Goal: Leave review/rating: Share an evaluation or opinion about a product, service, or content

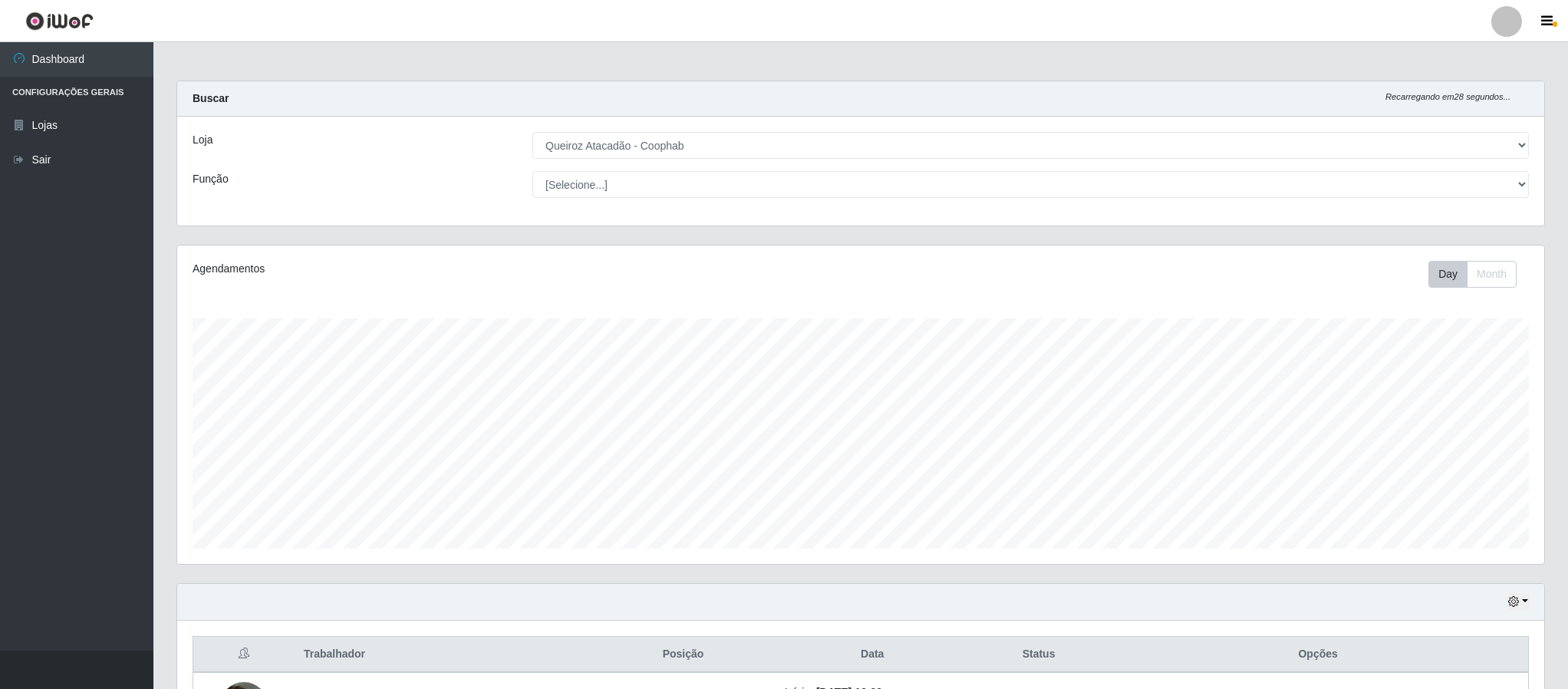
select select "463"
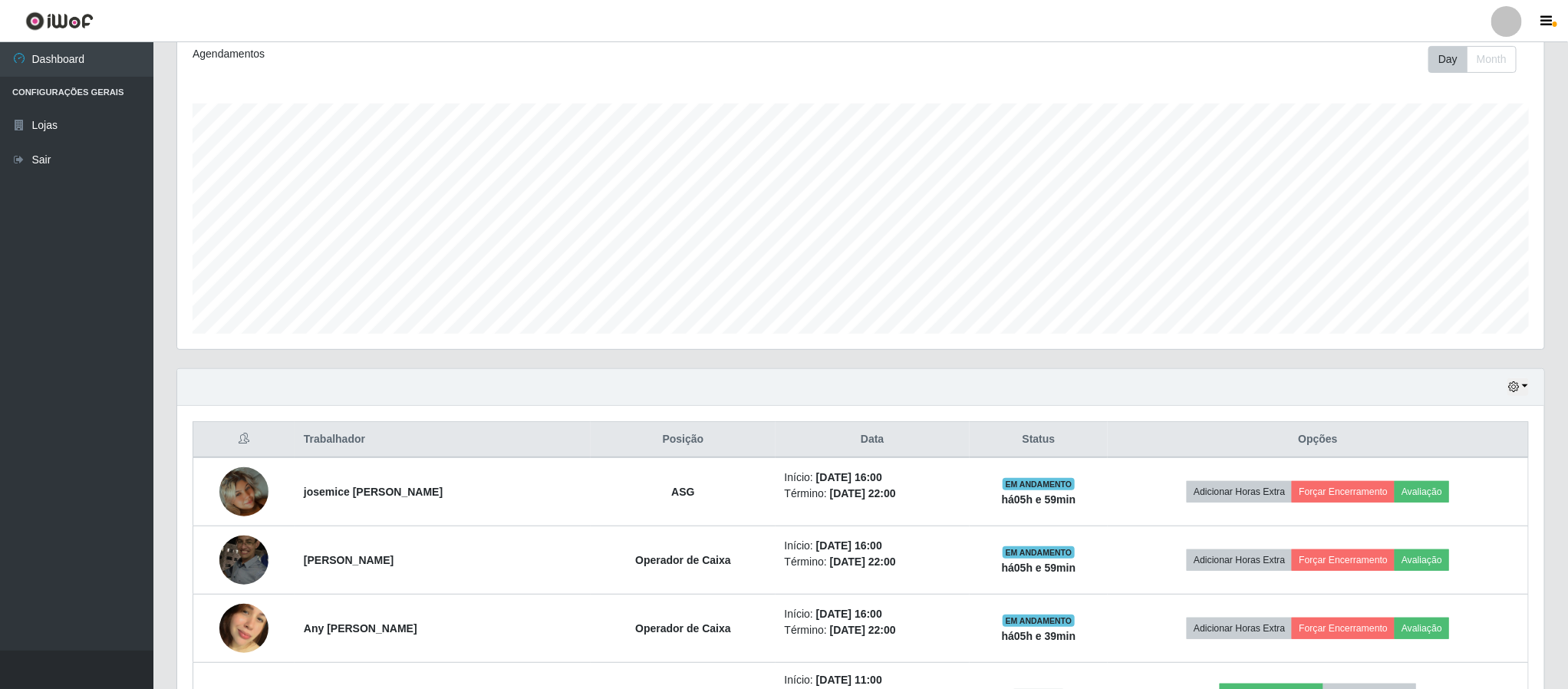
scroll to position [206, 0]
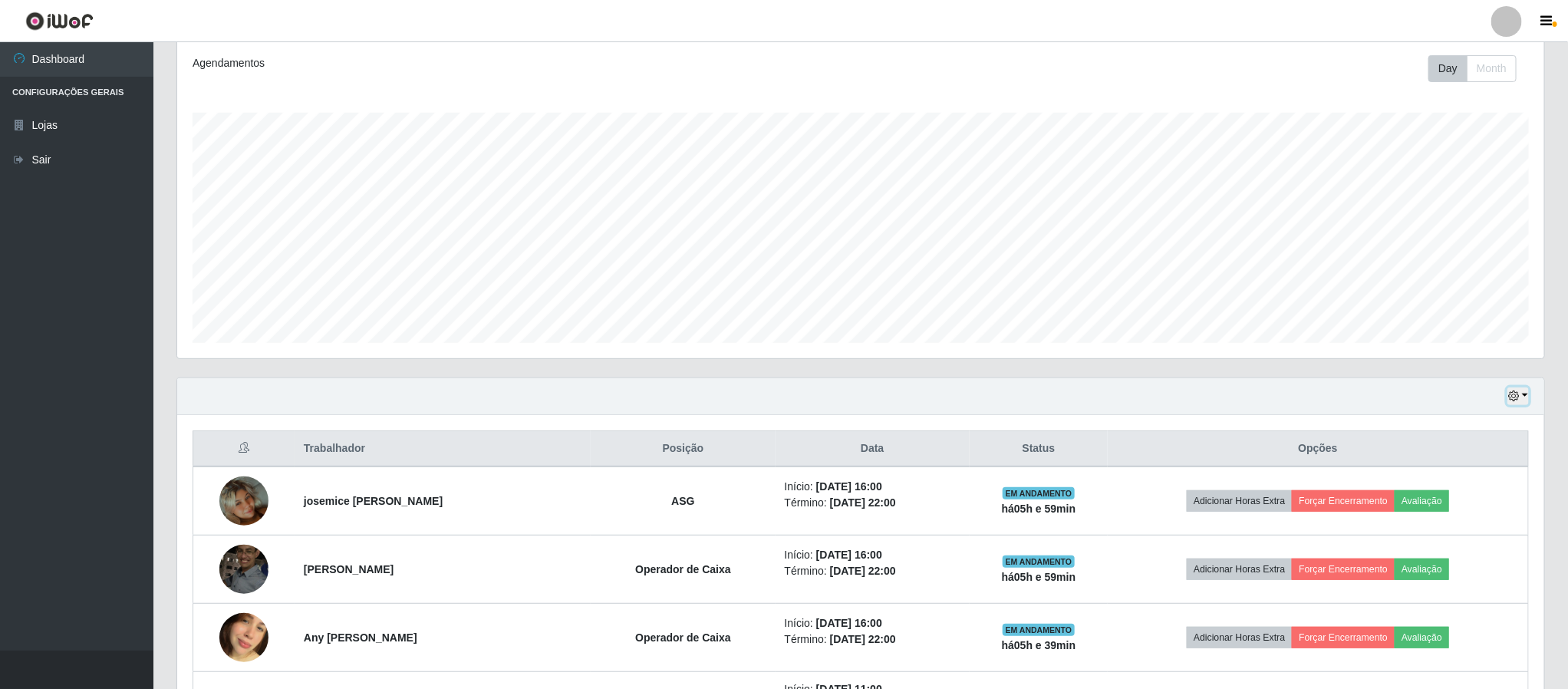
click at [1514, 401] on icon "button" at bounding box center [1514, 396] width 11 height 11
click at [1460, 429] on button "Hoje" at bounding box center [1467, 424] width 121 height 32
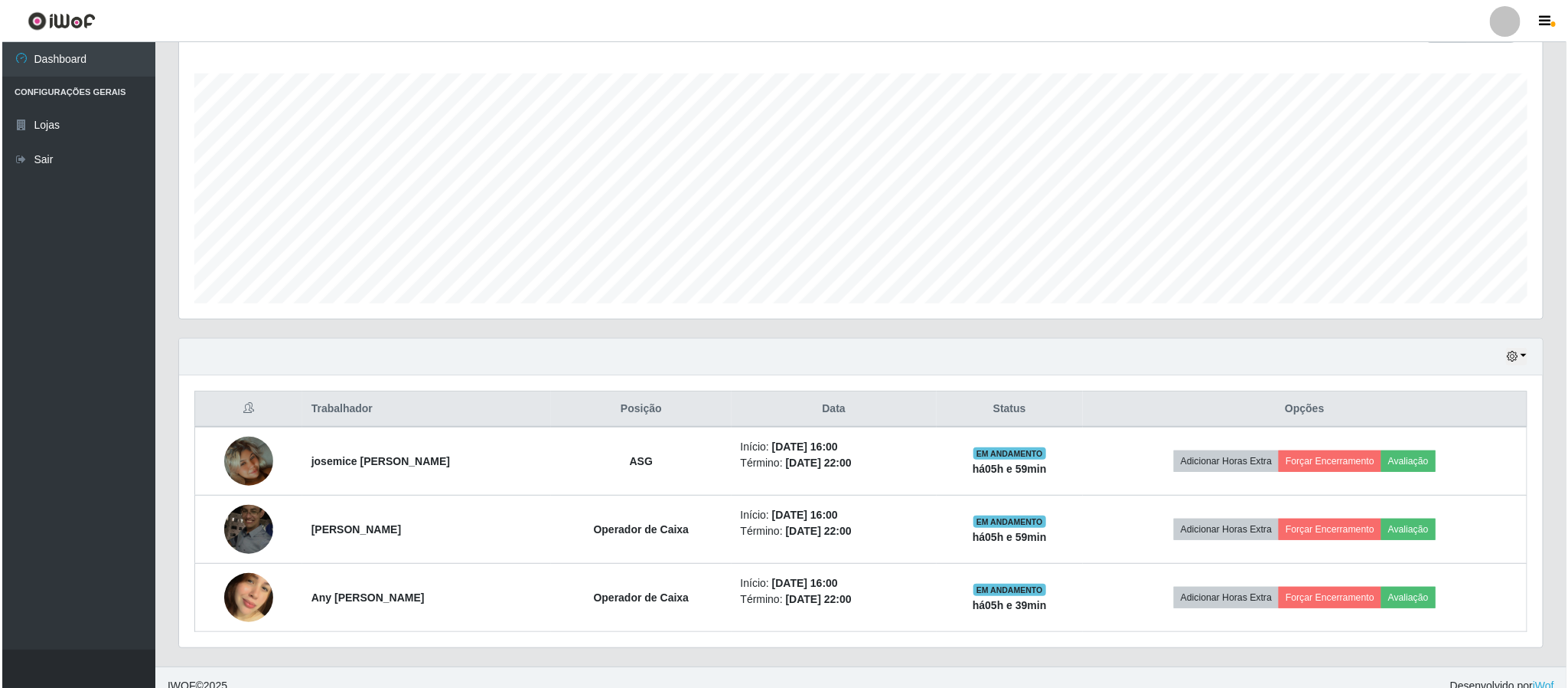
scroll to position [267, 0]
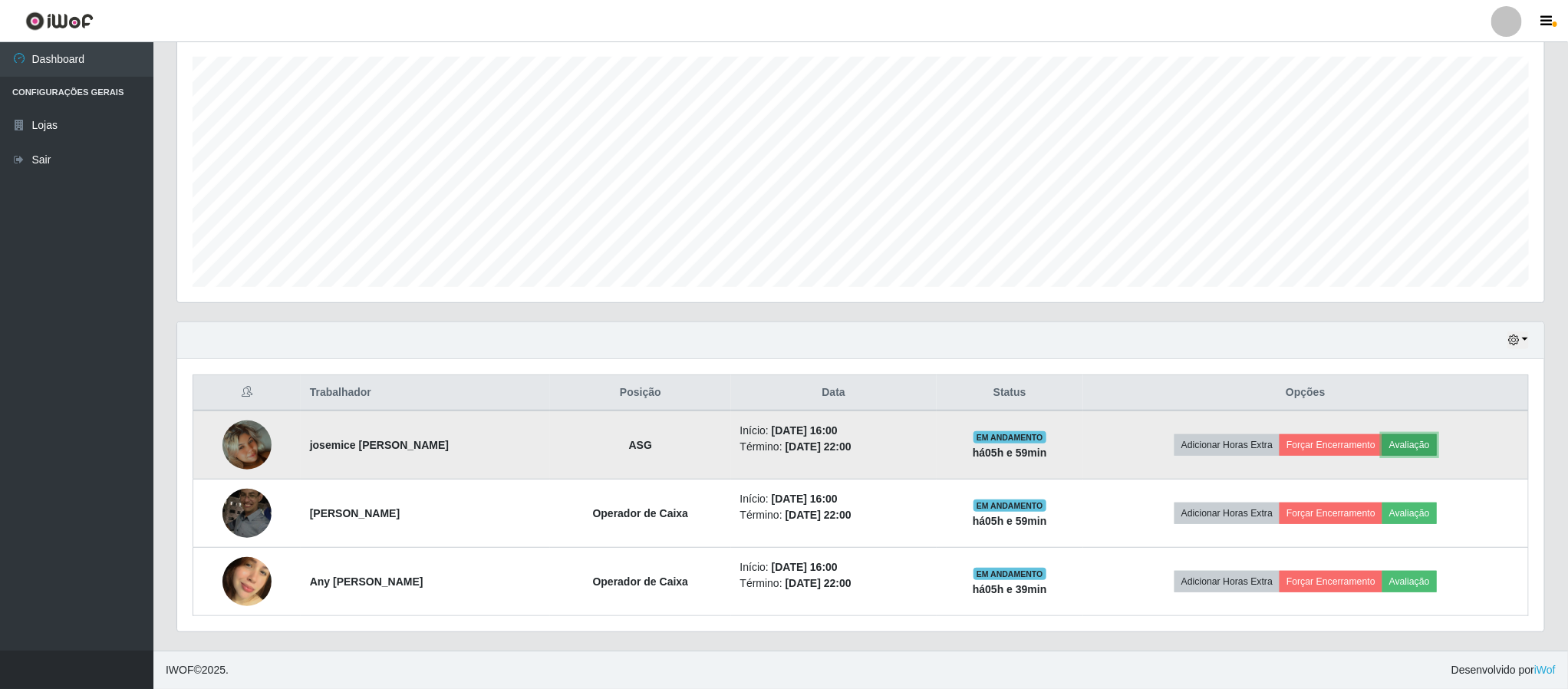
click at [1437, 445] on button "Avaliação" at bounding box center [1410, 444] width 54 height 21
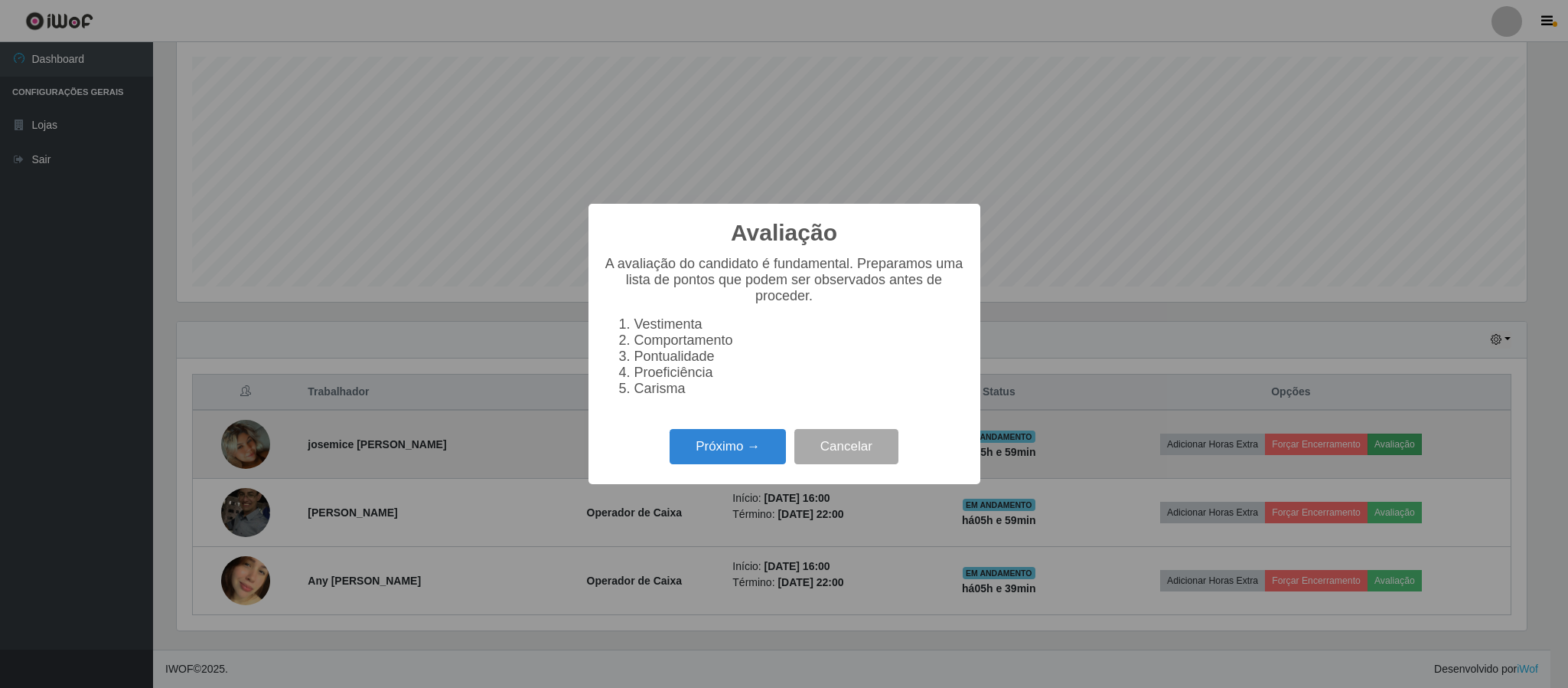
scroll to position [319, 1351]
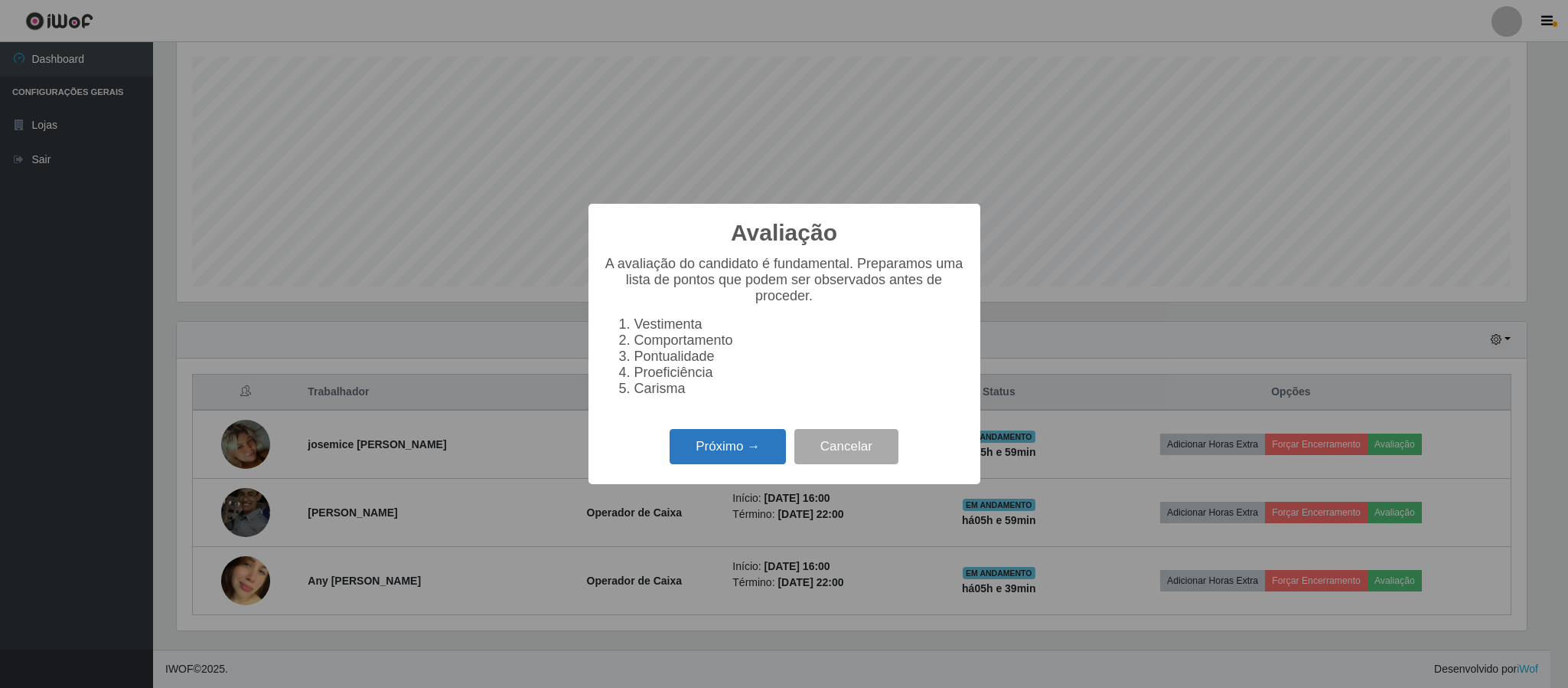
click at [745, 453] on button "Próximo →" at bounding box center [728, 447] width 116 height 36
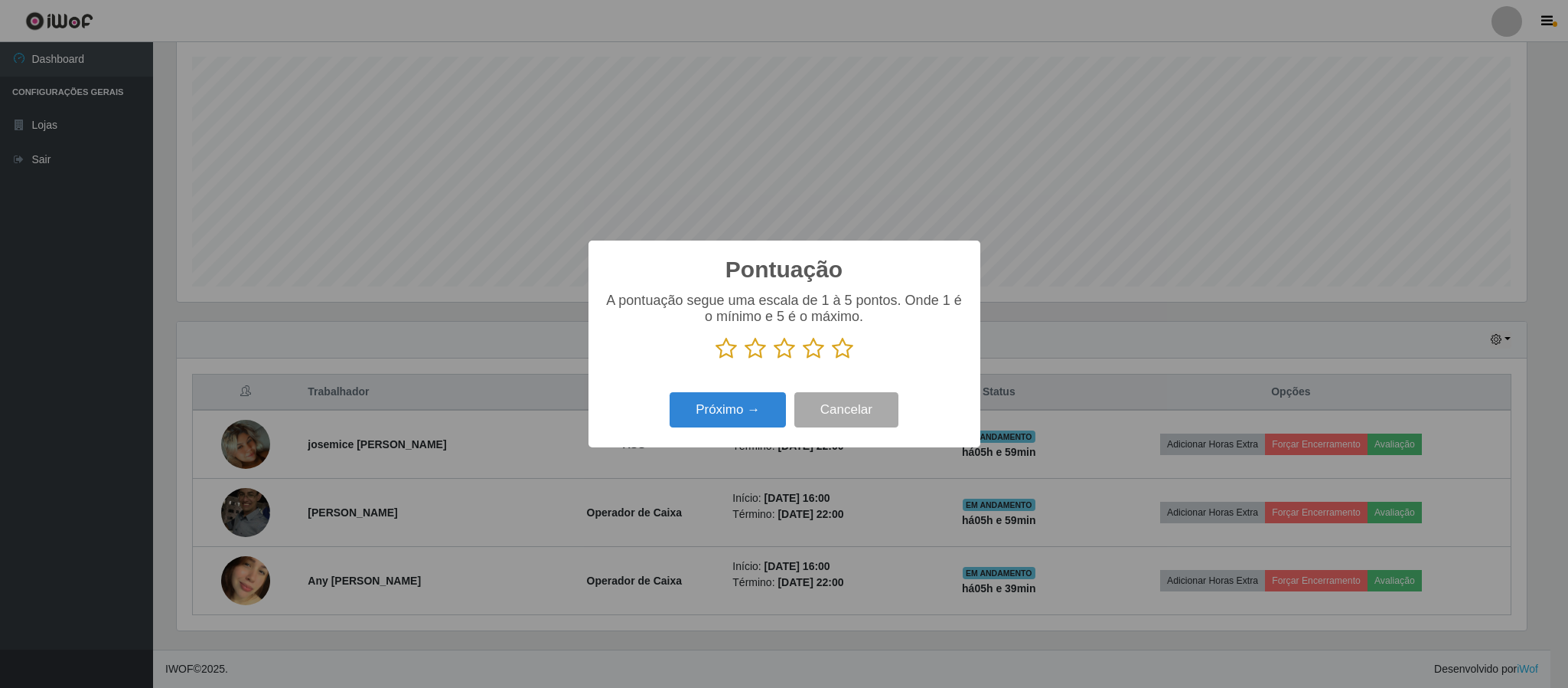
click at [837, 345] on icon at bounding box center [842, 348] width 21 height 23
click at [832, 360] on input "radio" at bounding box center [832, 360] width 0 height 0
click at [712, 408] on button "Próximo →" at bounding box center [728, 410] width 116 height 36
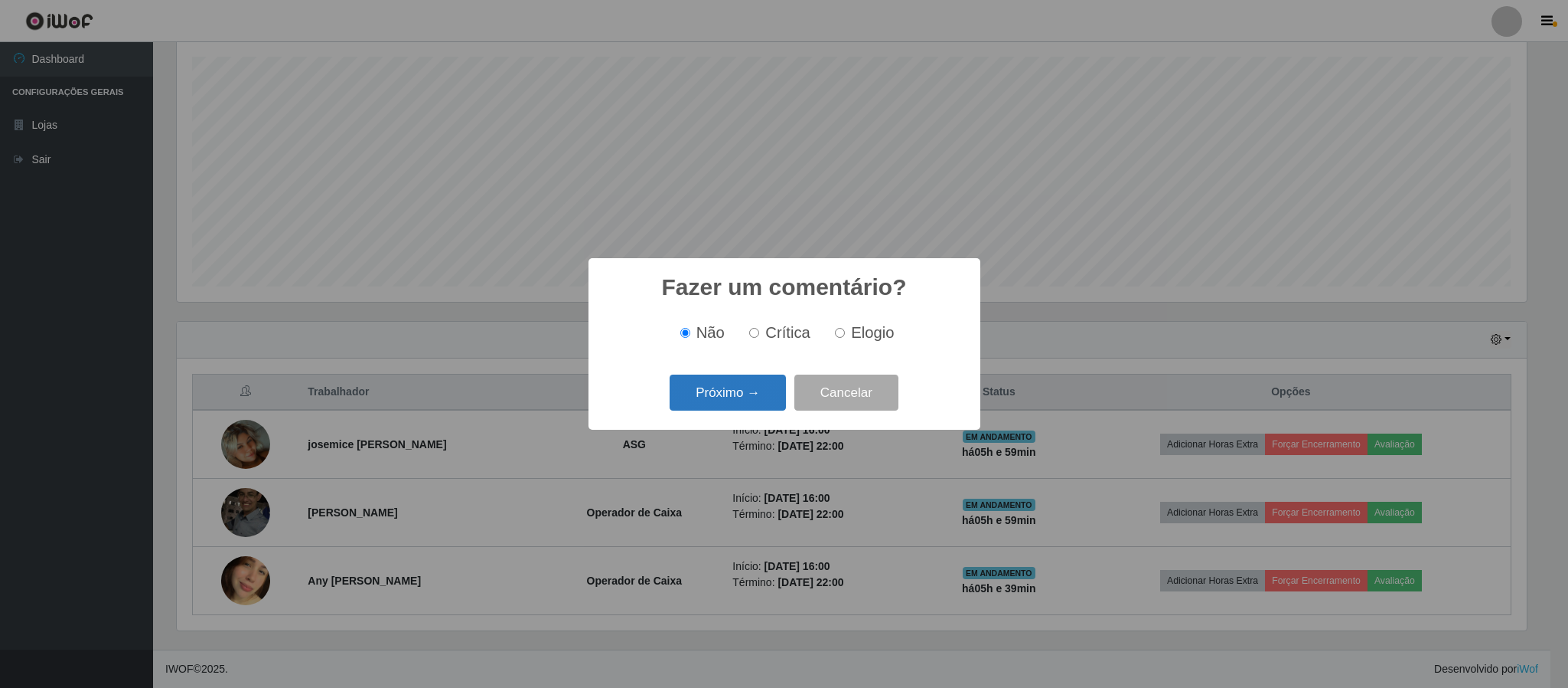
click at [744, 395] on button "Próximo →" at bounding box center [728, 392] width 116 height 36
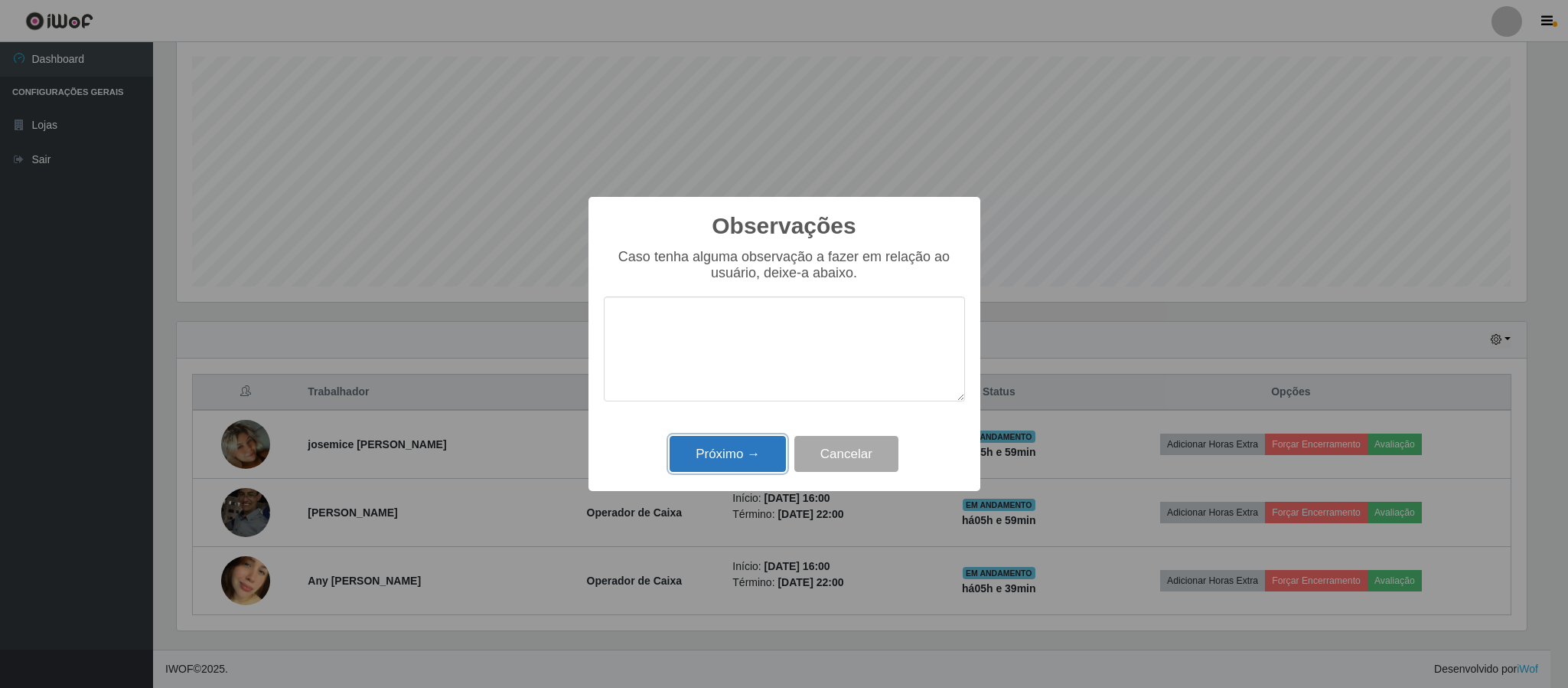
click at [719, 455] on button "Próximo →" at bounding box center [728, 454] width 116 height 36
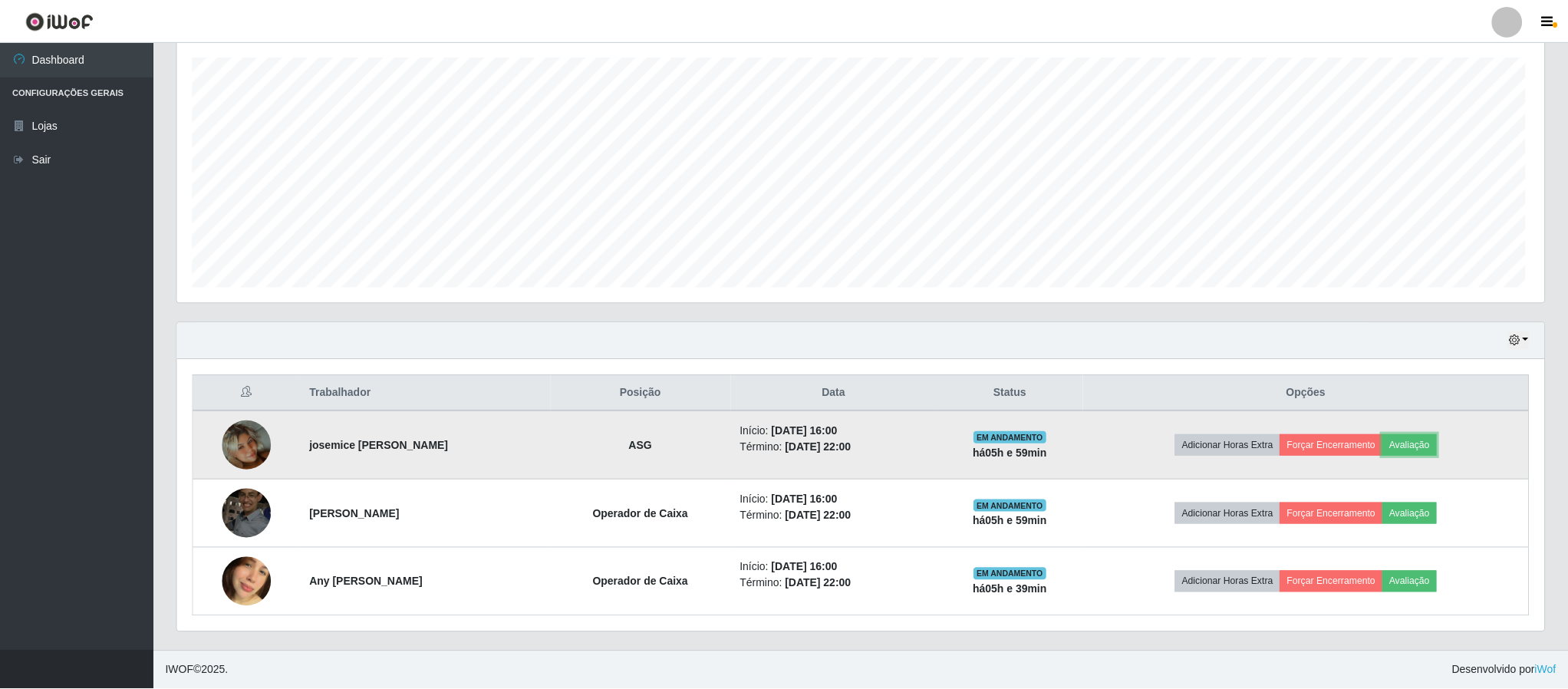
scroll to position [320, 1366]
click at [1346, 441] on button "Forçar Encerramento" at bounding box center [1331, 444] width 103 height 21
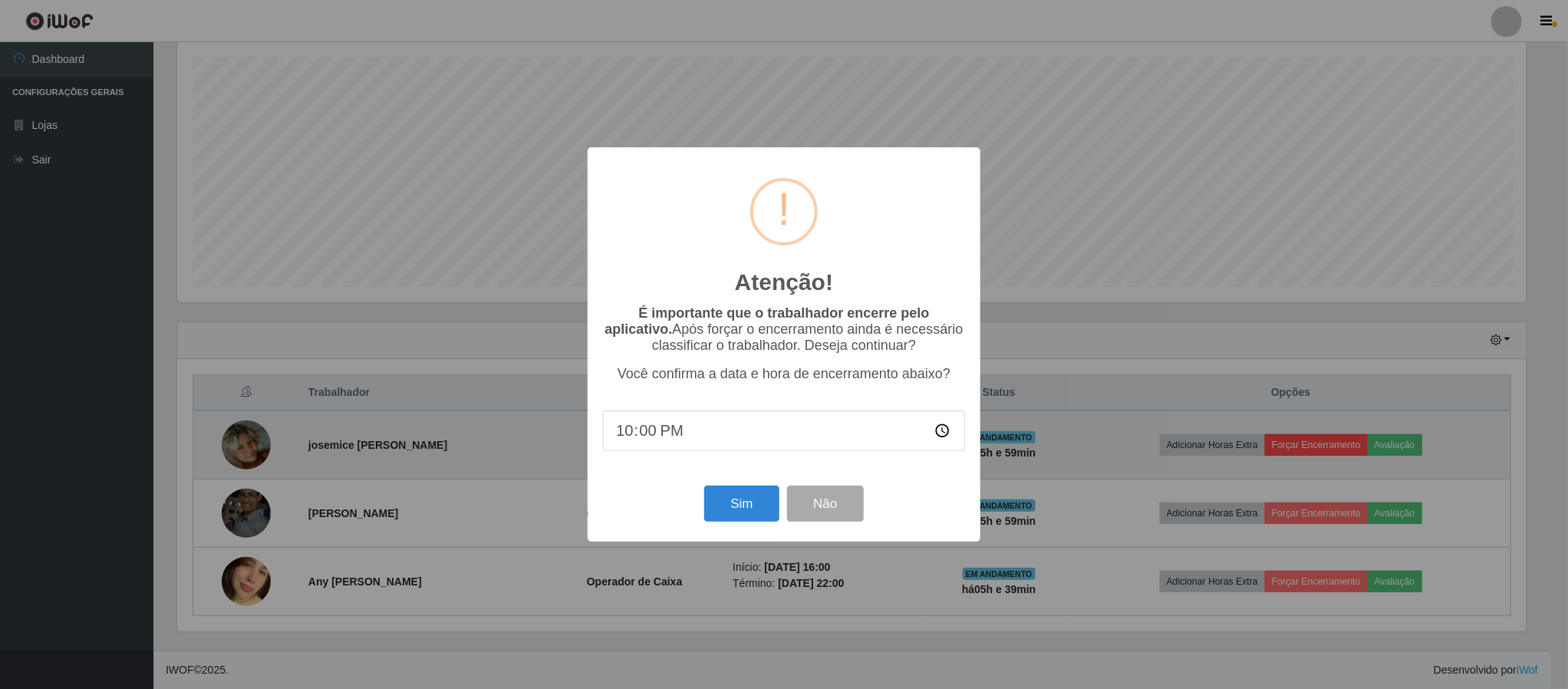
scroll to position [320, 1354]
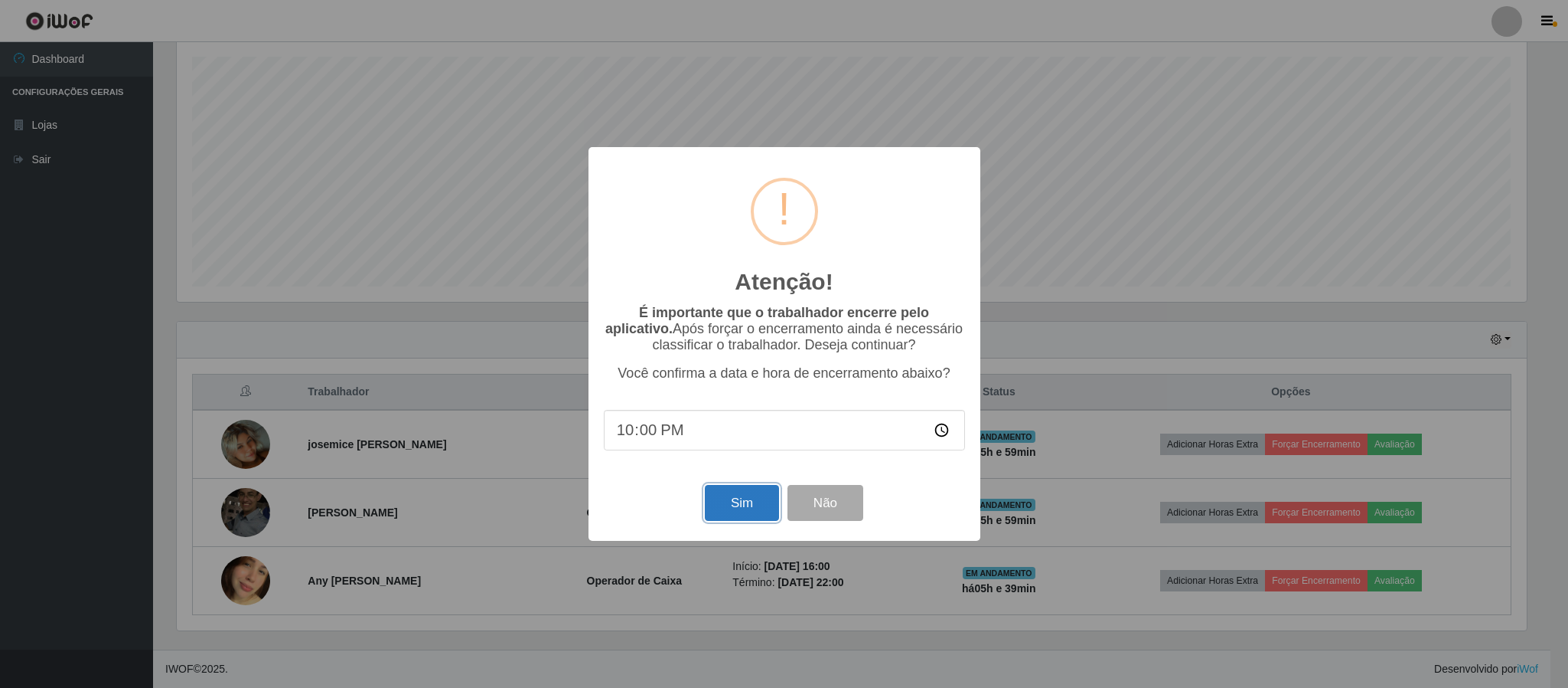
click at [733, 505] on button "Sim" at bounding box center [741, 503] width 74 height 36
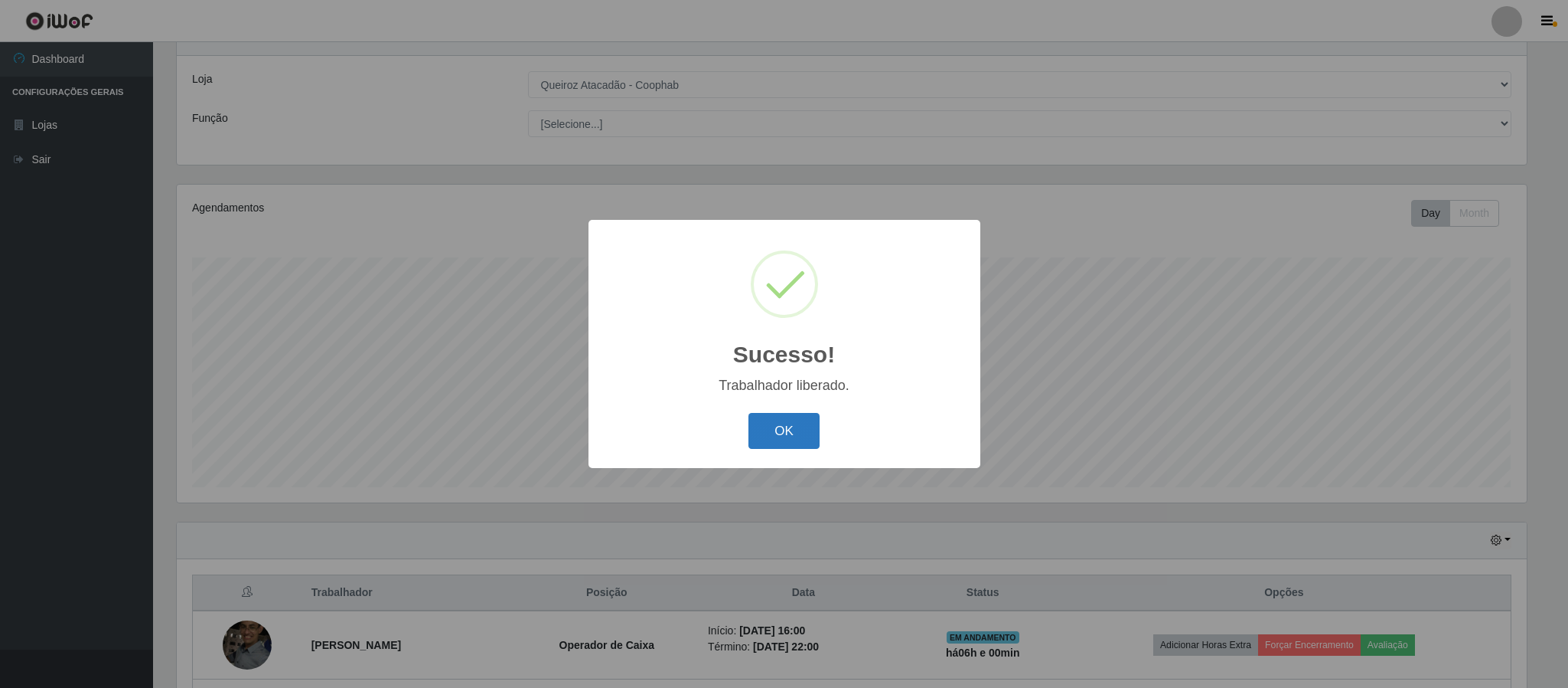
click at [804, 437] on button "OK" at bounding box center [784, 431] width 71 height 36
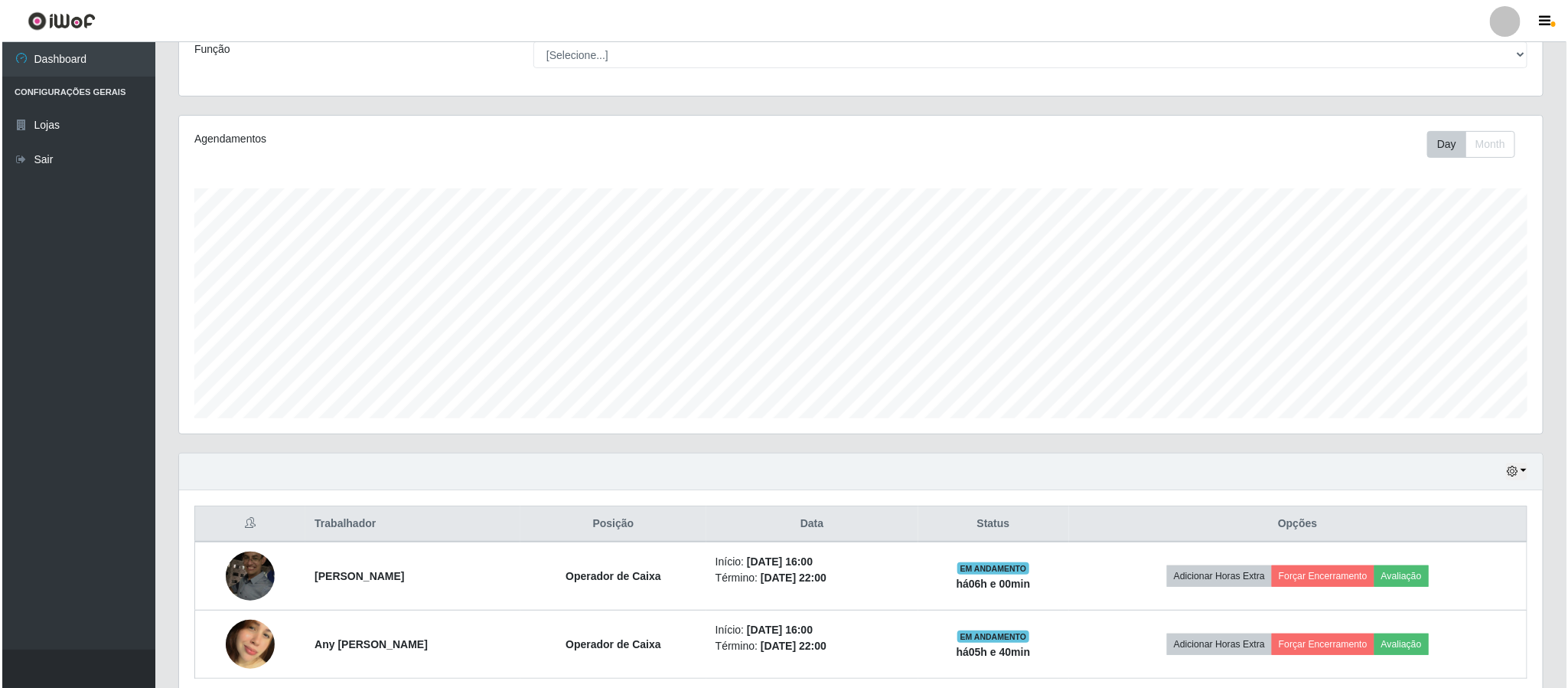
scroll to position [198, 0]
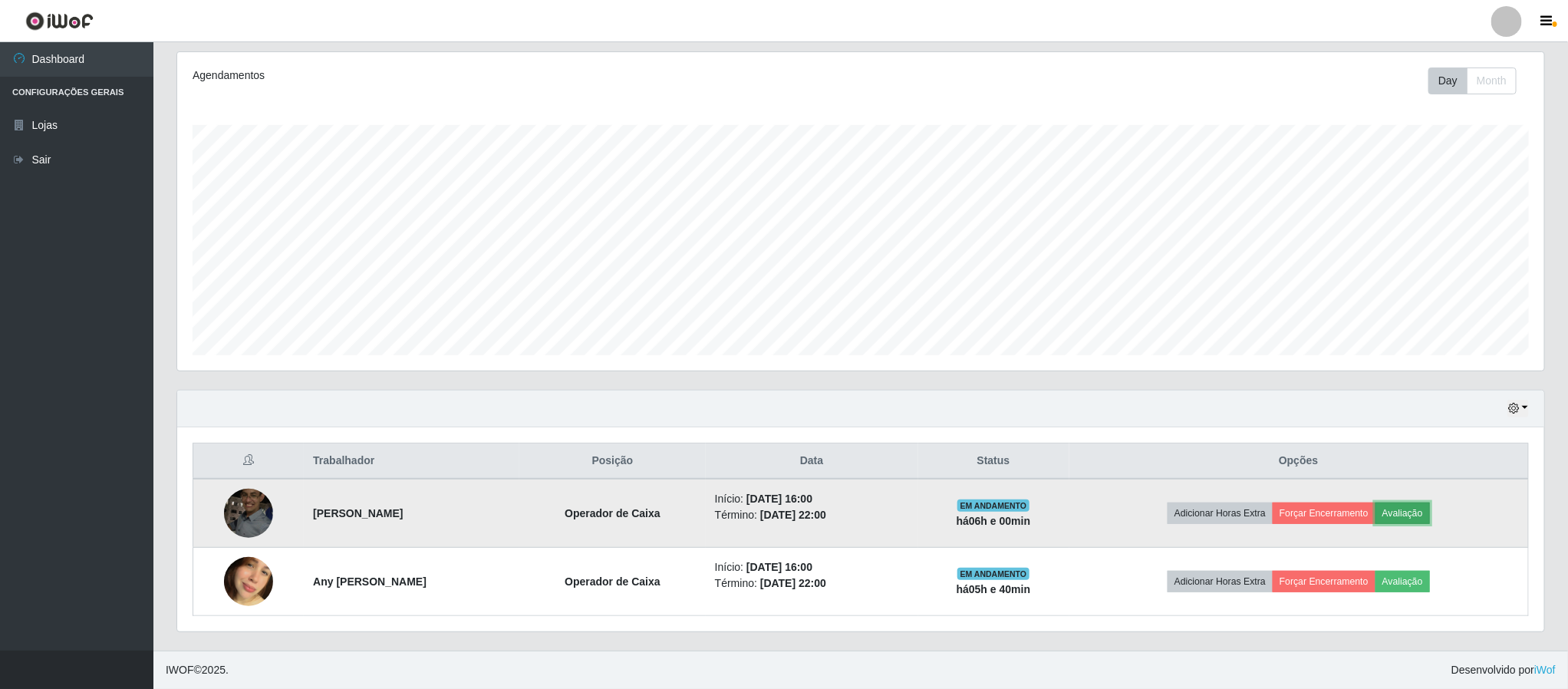
click at [1406, 513] on button "Avaliação" at bounding box center [1403, 513] width 54 height 21
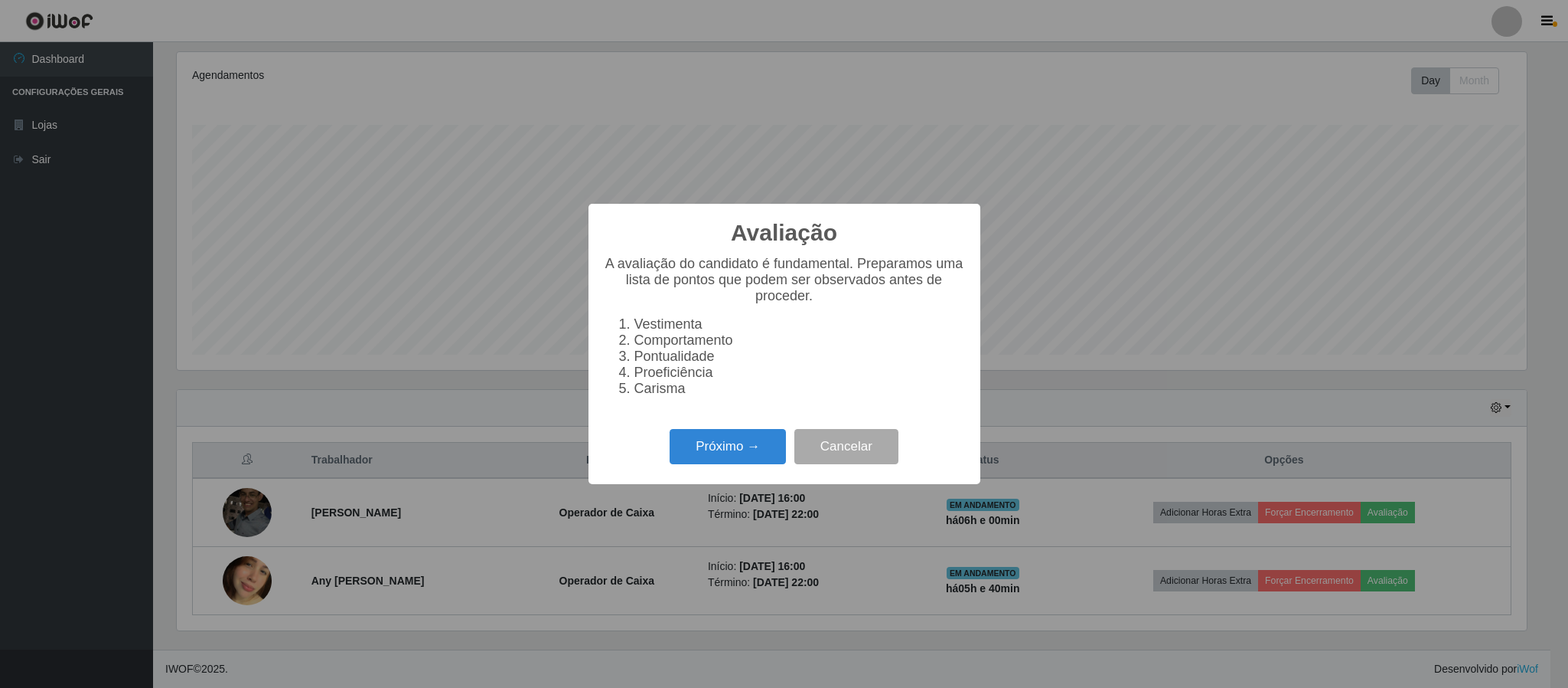
scroll to position [319, 1351]
click at [723, 453] on button "Próximo →" at bounding box center [728, 447] width 116 height 36
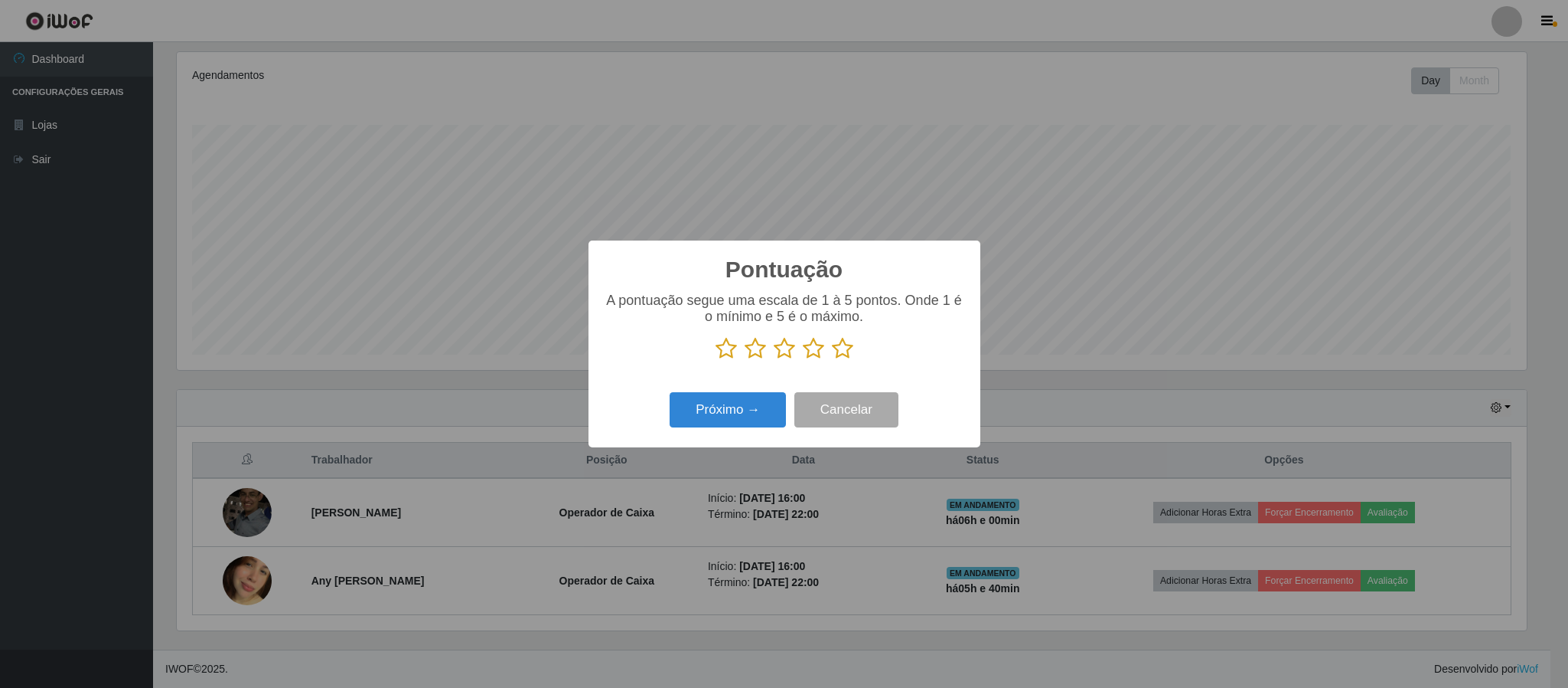
click at [844, 346] on icon at bounding box center [842, 348] width 21 height 23
click at [832, 360] on input "radio" at bounding box center [832, 360] width 0 height 0
click at [751, 411] on button "Próximo →" at bounding box center [728, 410] width 116 height 36
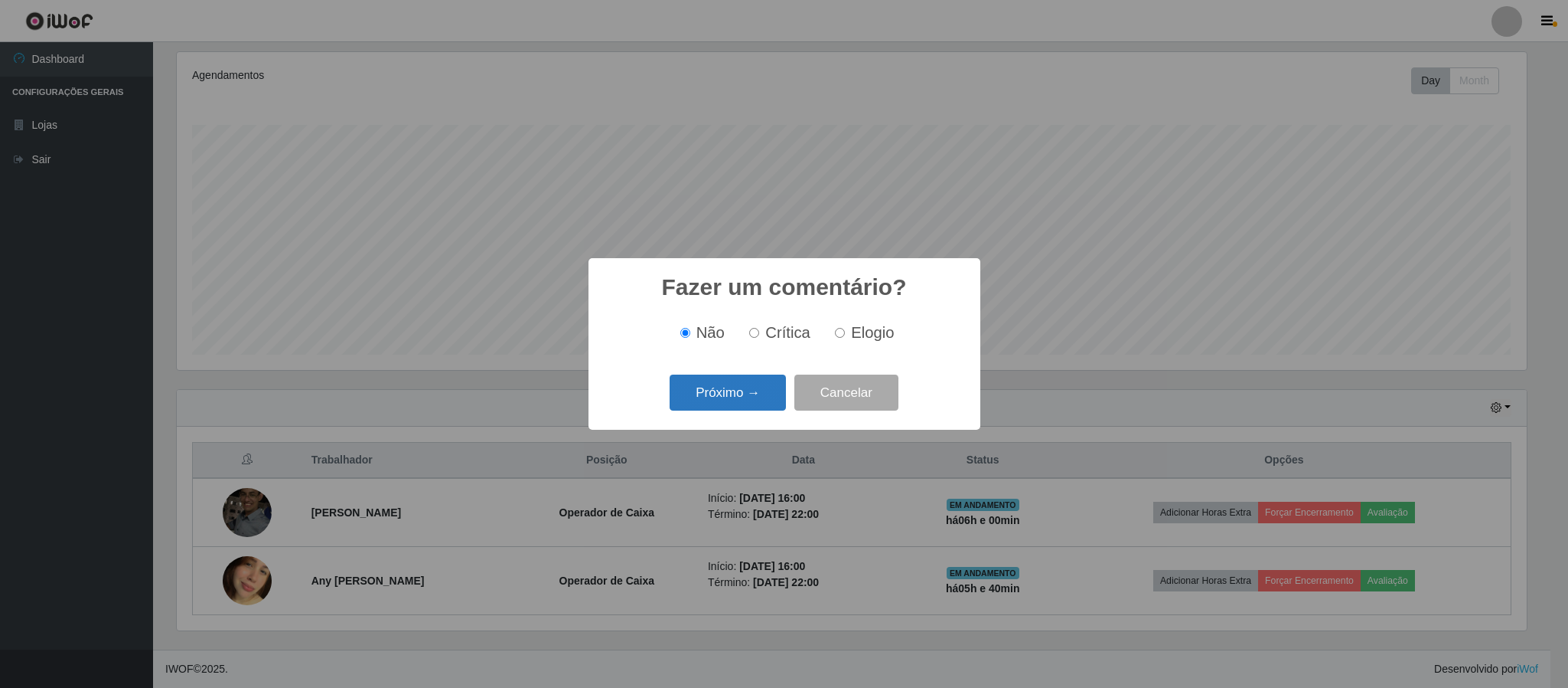
click at [747, 388] on button "Próximo →" at bounding box center [728, 392] width 116 height 36
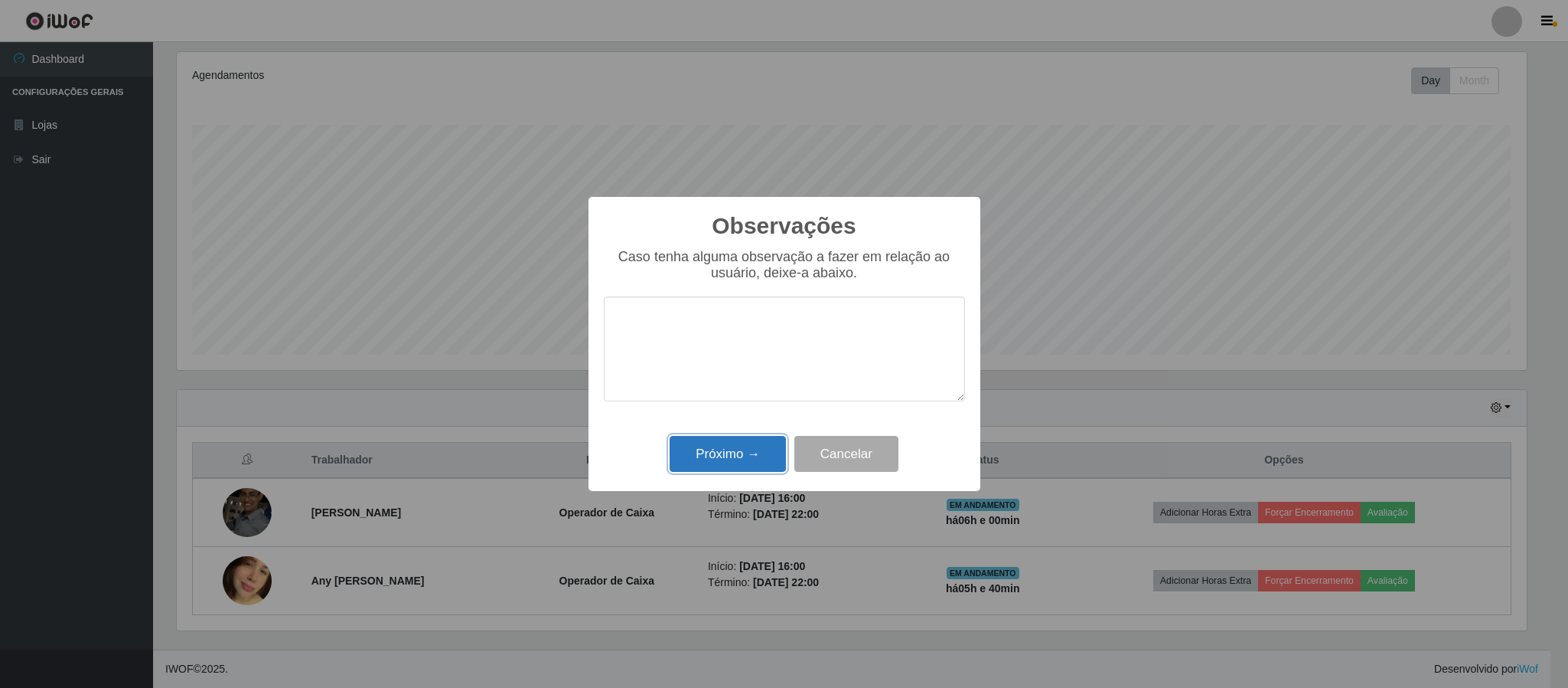
click at [733, 454] on button "Próximo →" at bounding box center [728, 454] width 116 height 36
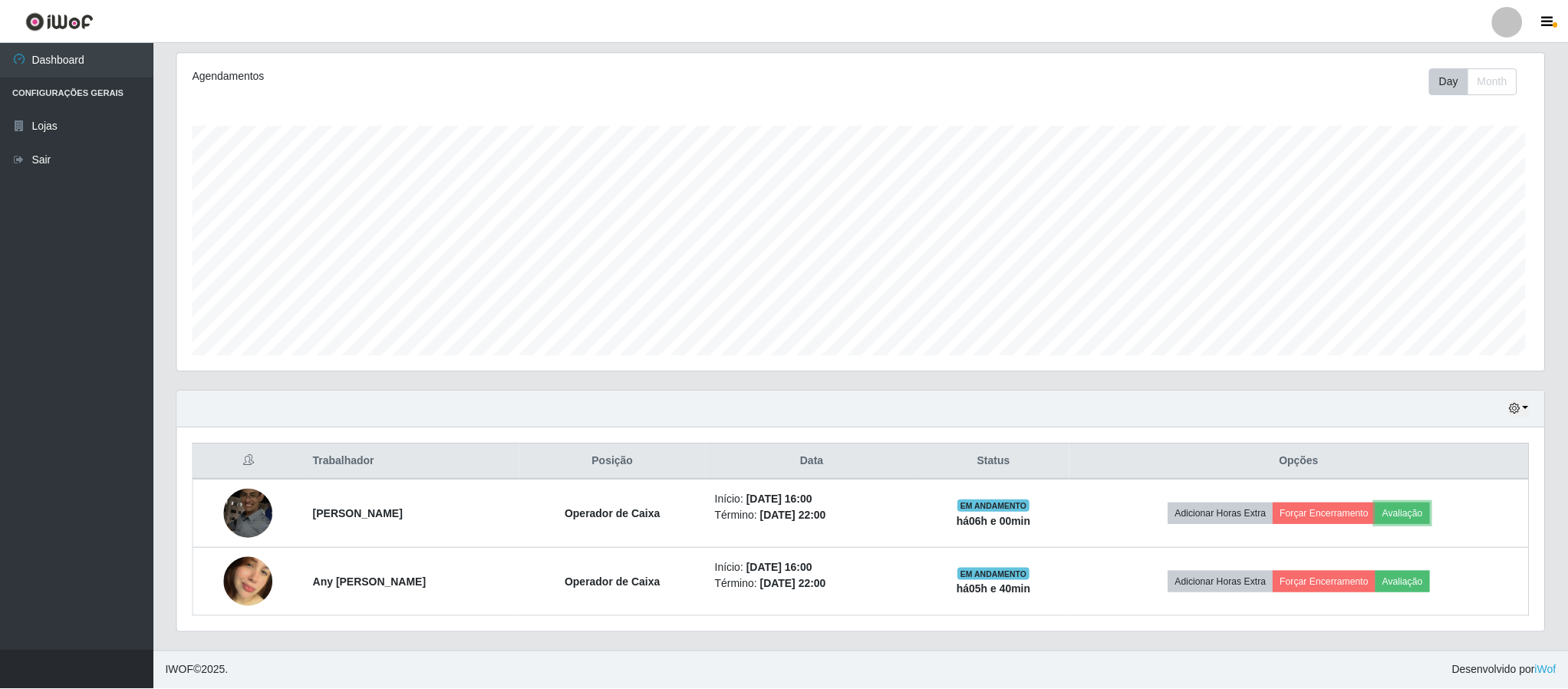
scroll to position [320, 1366]
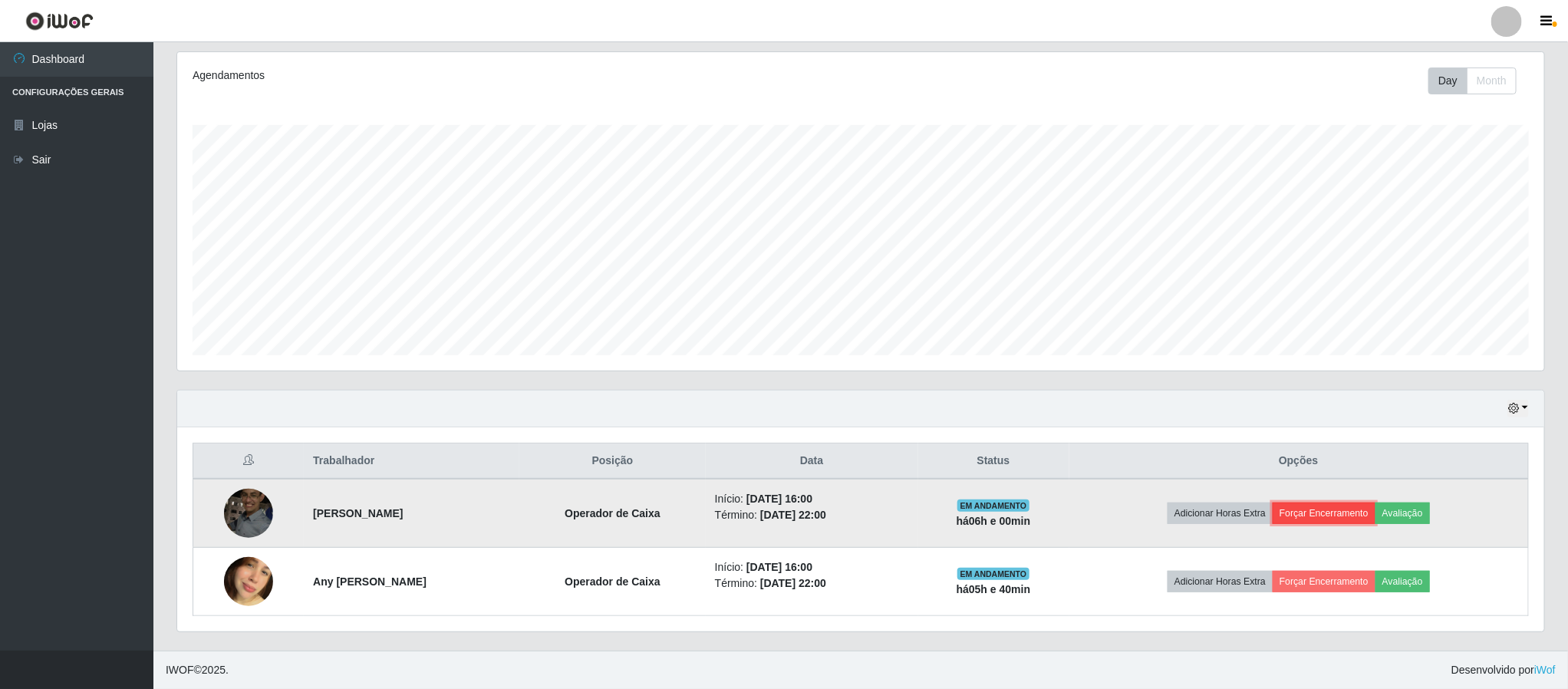
click at [1314, 510] on button "Forçar Encerramento" at bounding box center [1324, 513] width 103 height 21
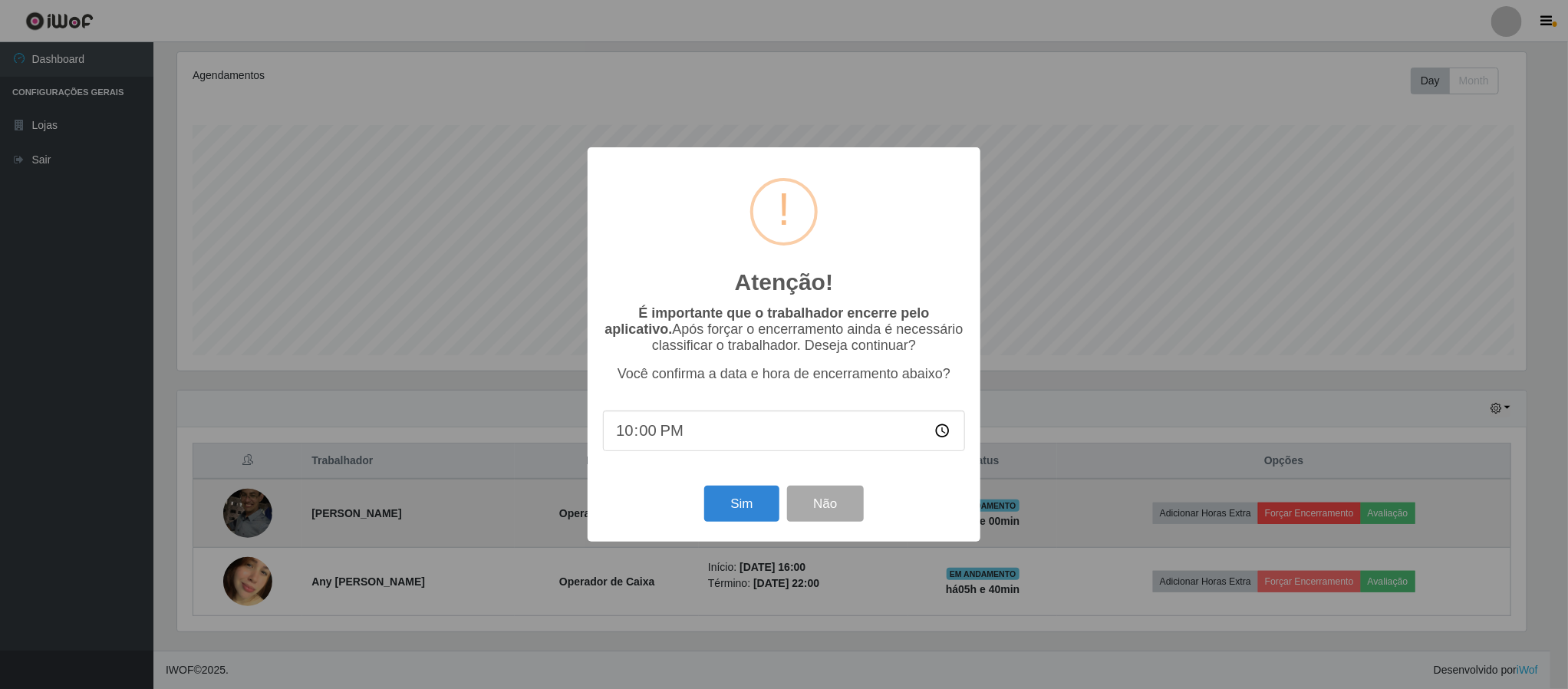
scroll to position [0, 0]
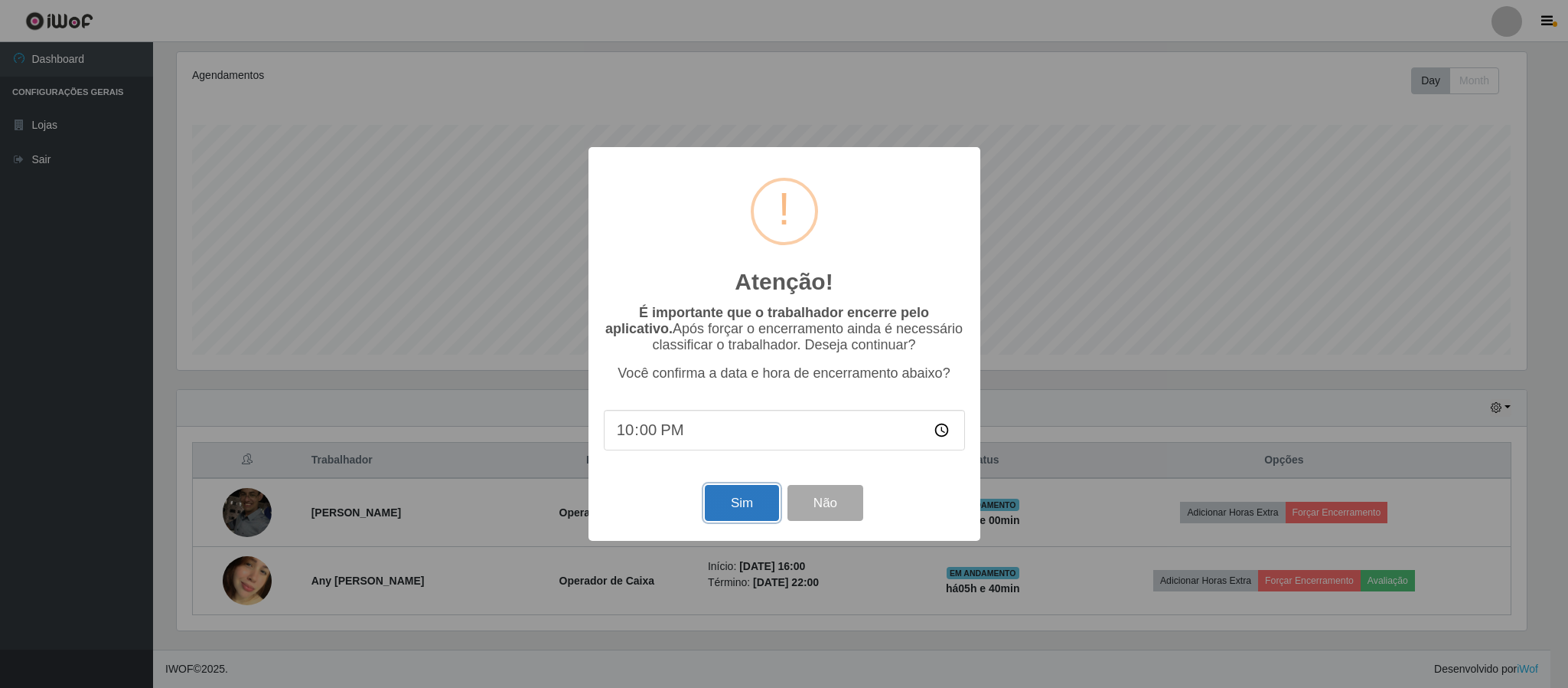
click at [746, 503] on button "Sim" at bounding box center [741, 503] width 74 height 36
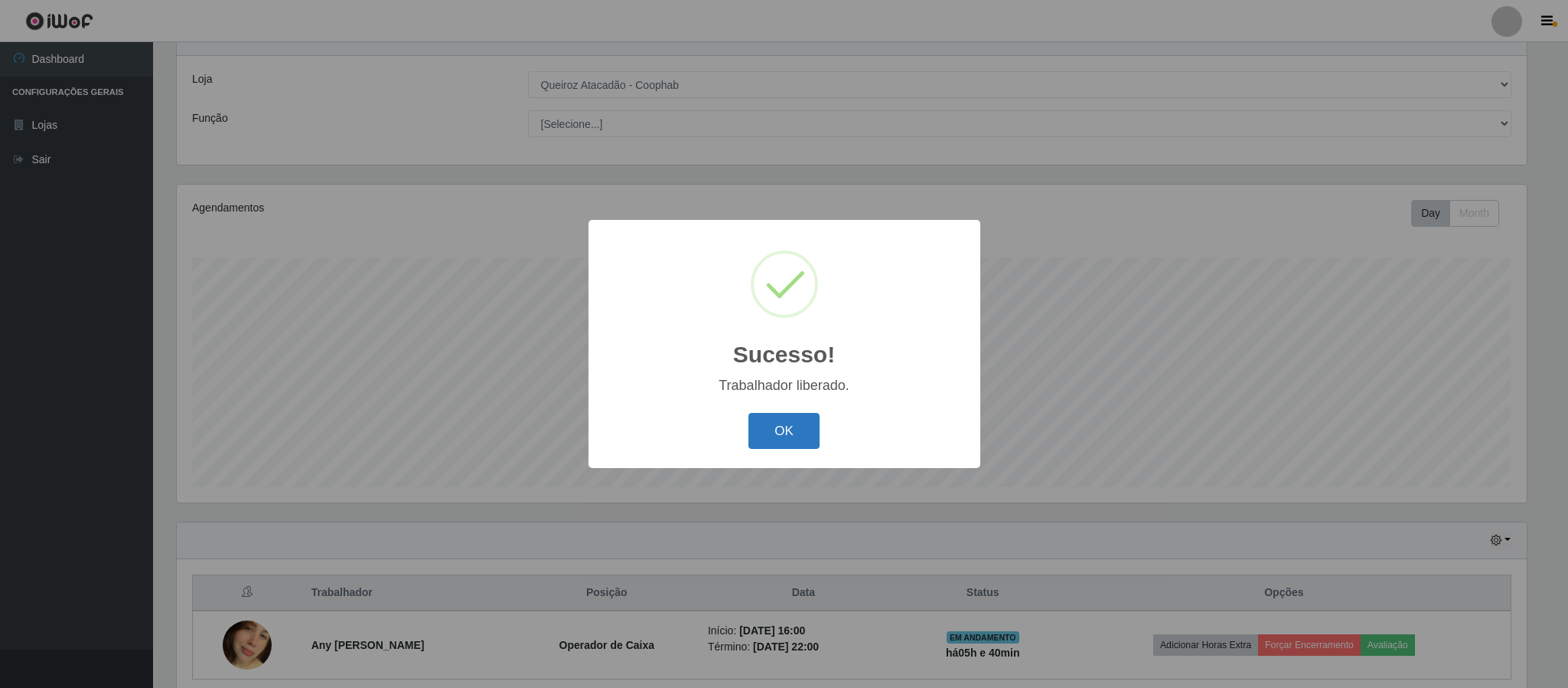
click at [781, 423] on button "OK" at bounding box center [784, 431] width 71 height 36
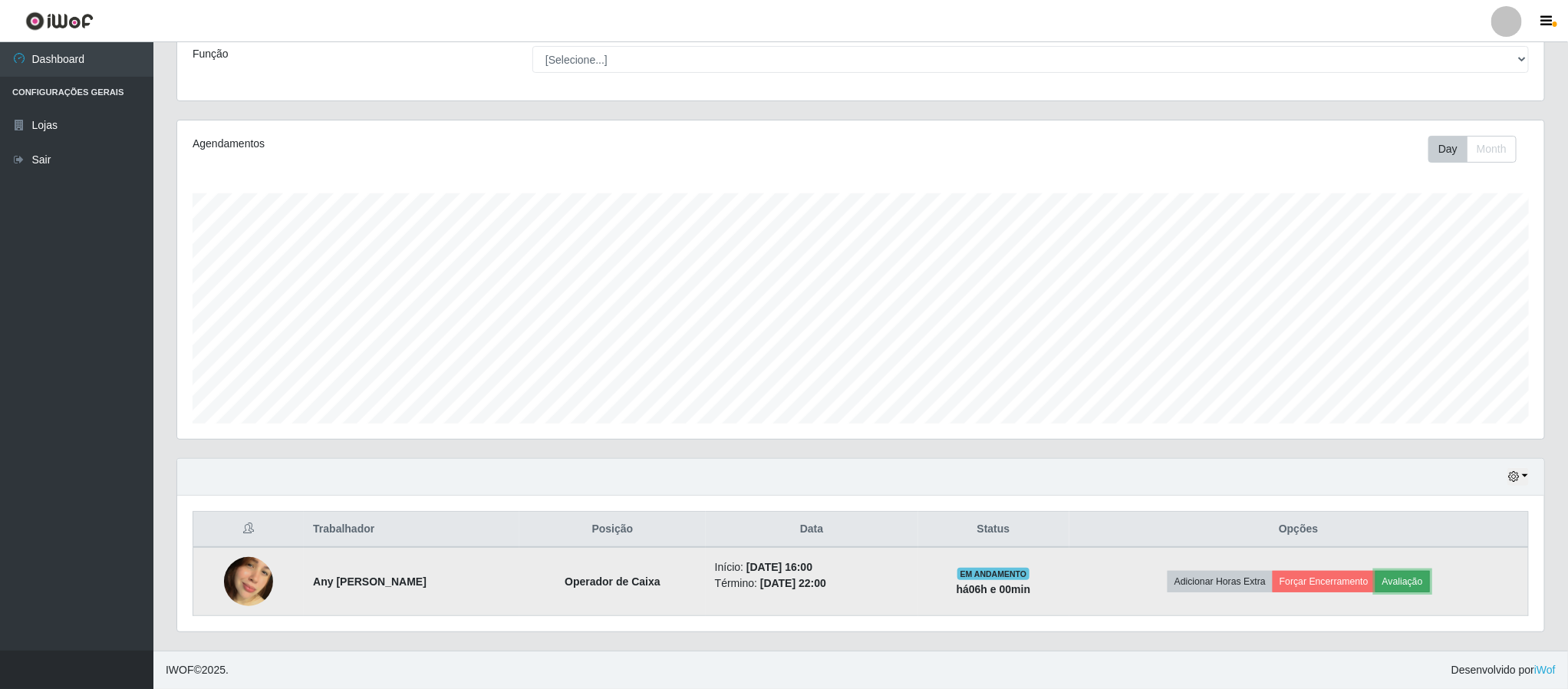
click at [1405, 584] on button "Avaliação" at bounding box center [1403, 581] width 54 height 21
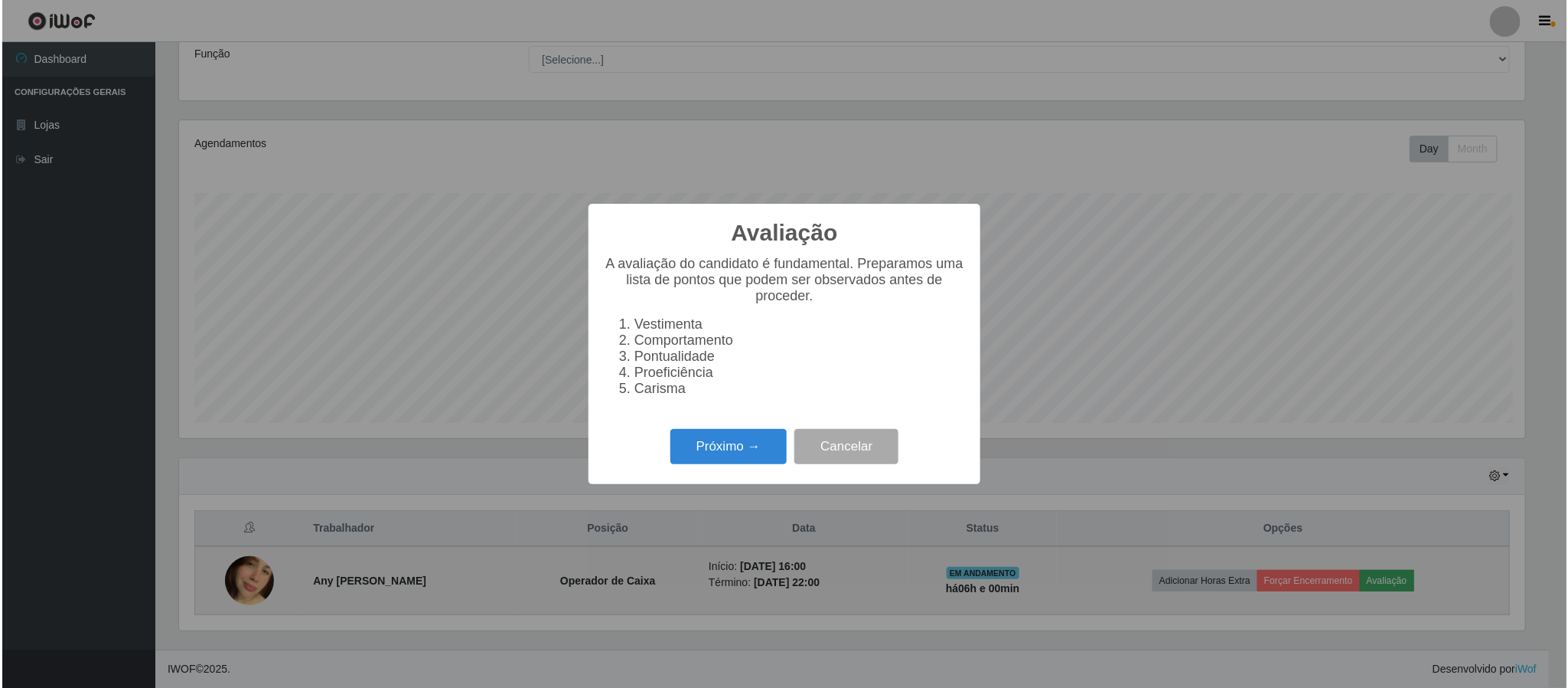
scroll to position [319, 1351]
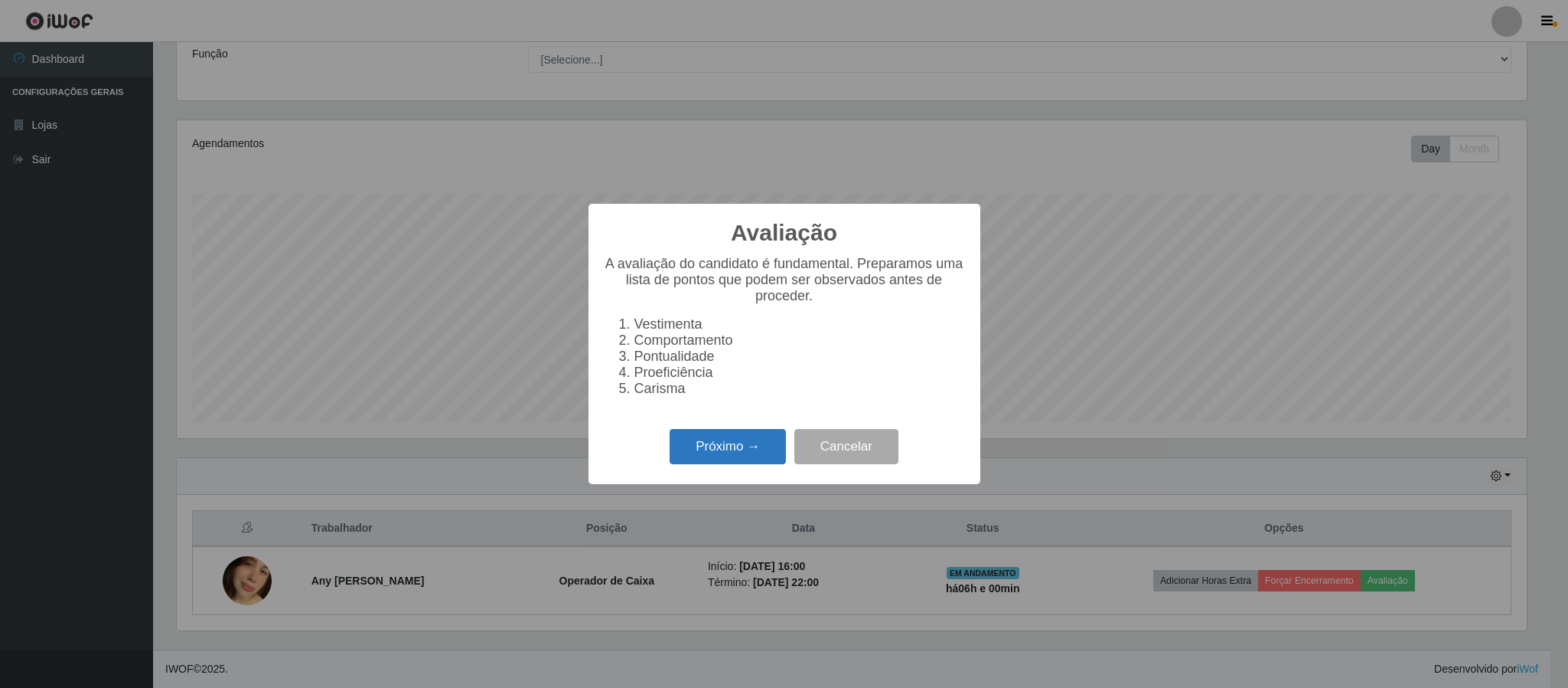
click at [743, 444] on button "Próximo →" at bounding box center [728, 447] width 116 height 36
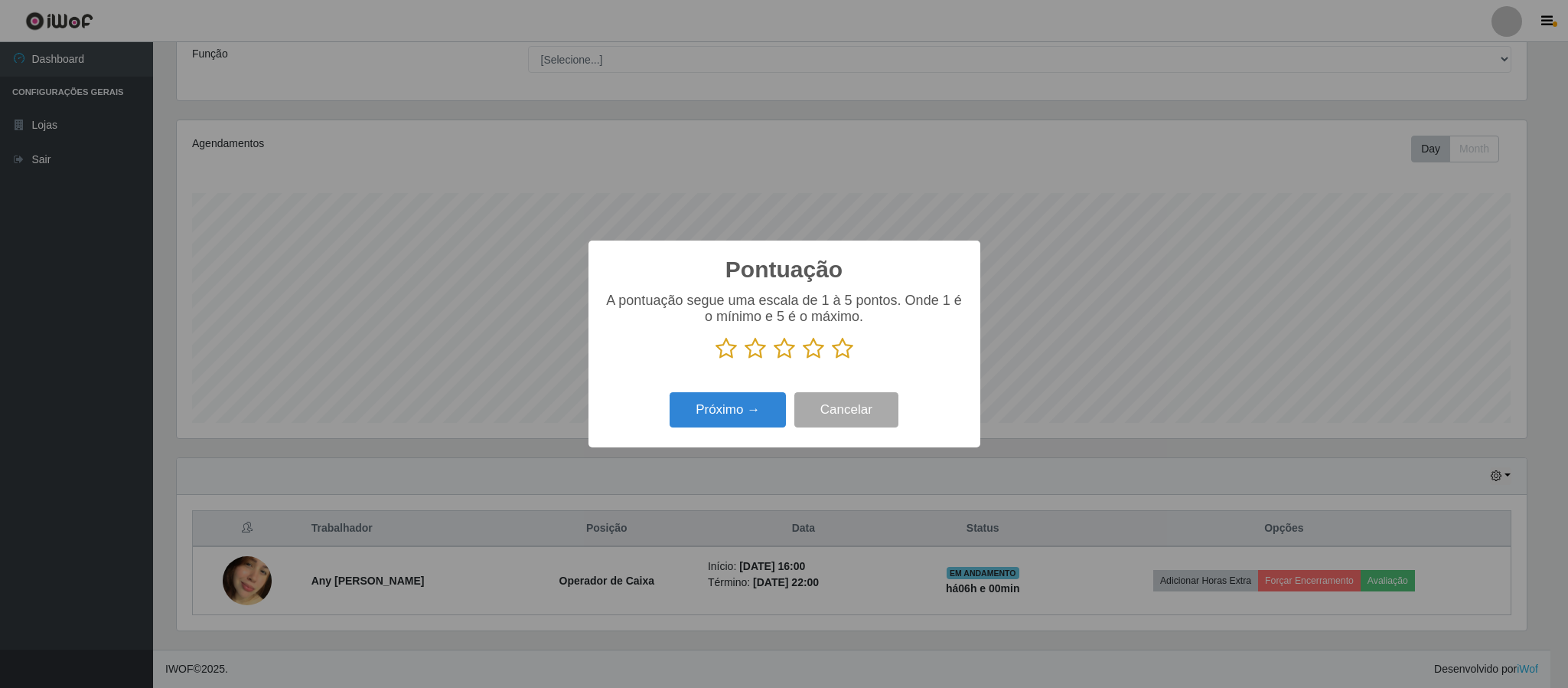
scroll to position [765533, 764108]
click at [847, 347] on icon at bounding box center [842, 348] width 21 height 23
click at [832, 360] on input "radio" at bounding box center [832, 360] width 0 height 0
click at [728, 405] on button "Próximo →" at bounding box center [728, 410] width 116 height 36
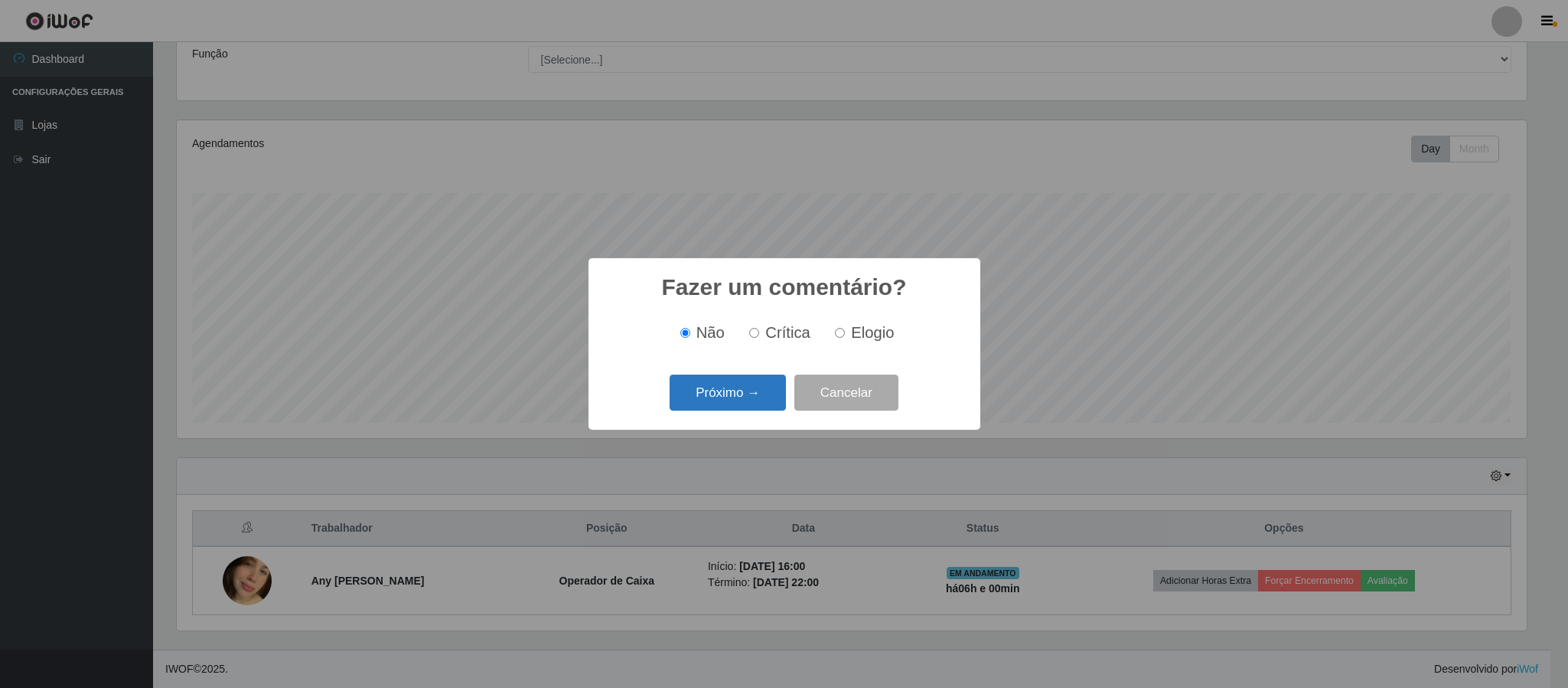
click at [751, 398] on button "Próximo →" at bounding box center [728, 392] width 116 height 36
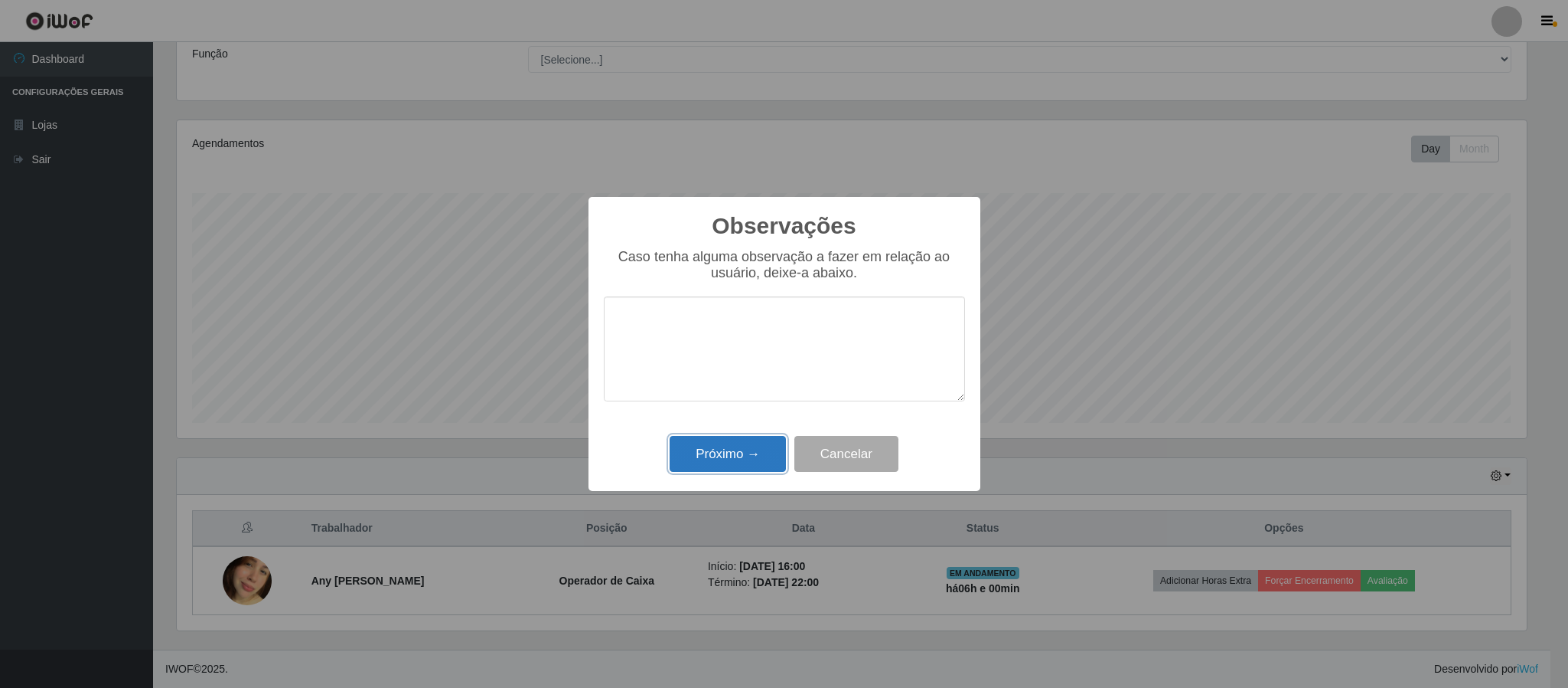
click at [742, 453] on button "Próximo →" at bounding box center [728, 454] width 116 height 36
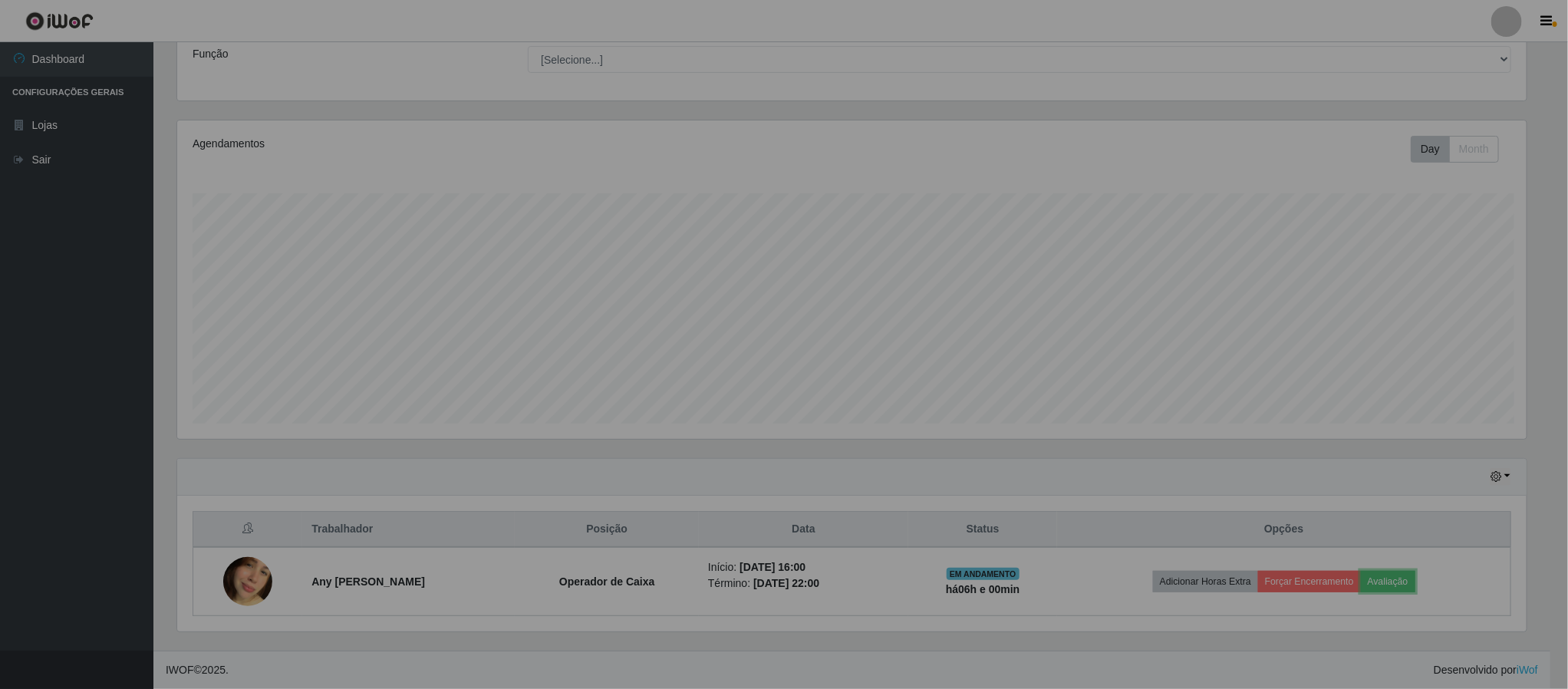
scroll to position [320, 1366]
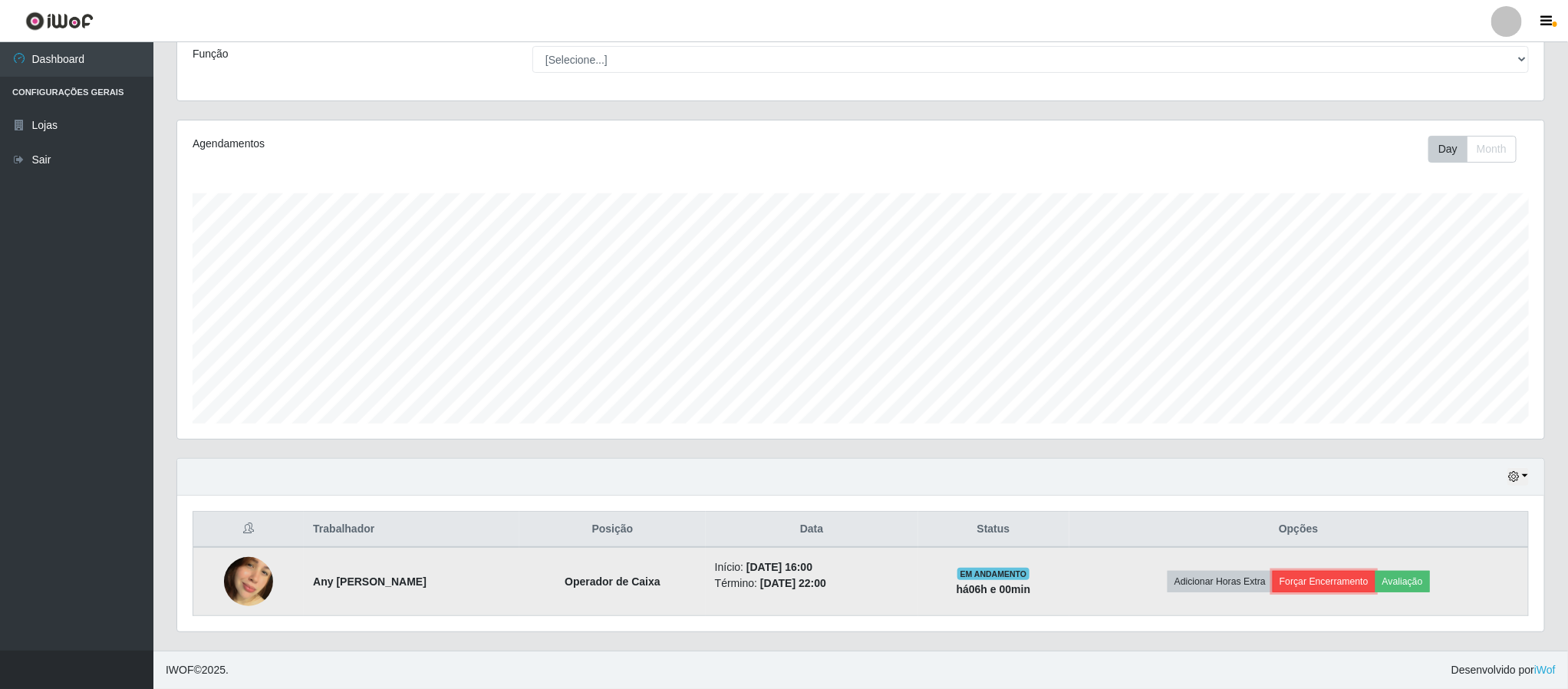
click at [1310, 585] on button "Forçar Encerramento" at bounding box center [1324, 581] width 103 height 21
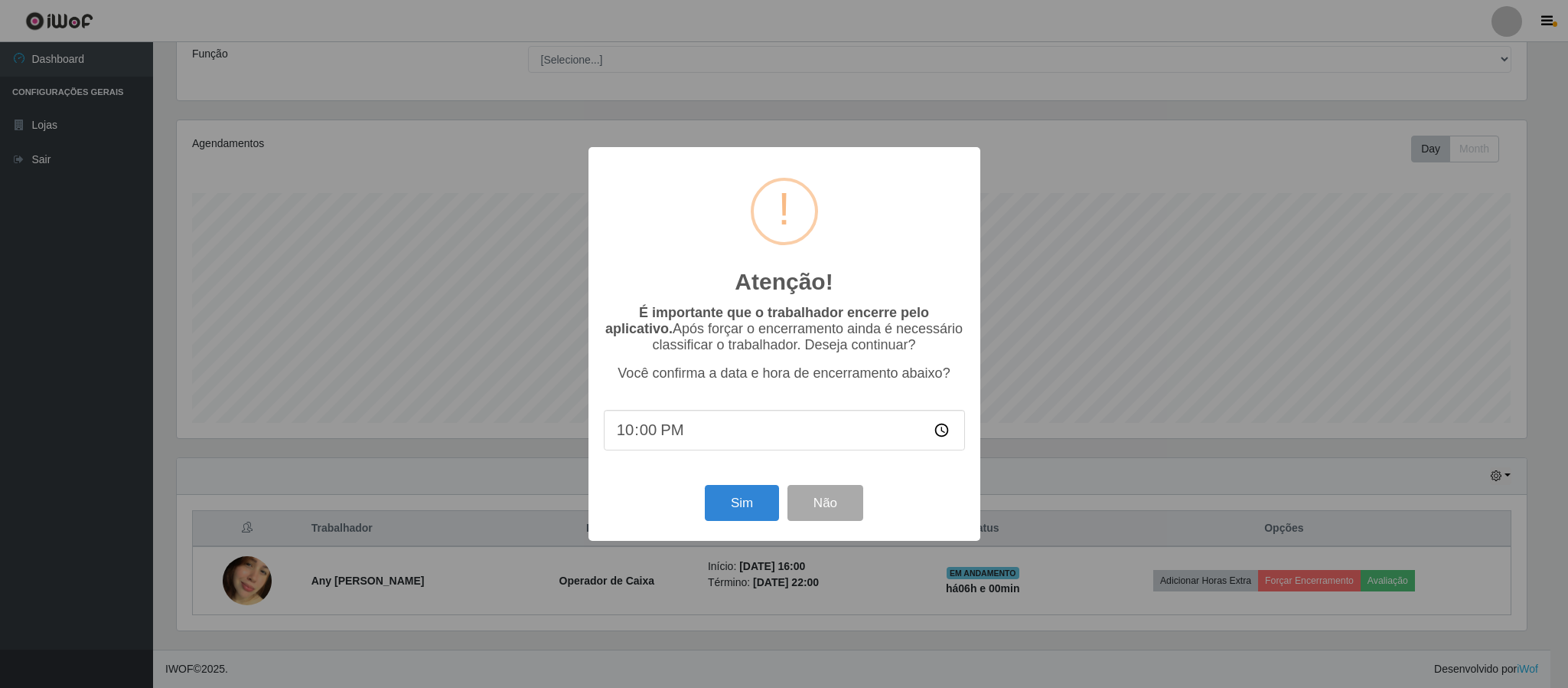
click at [659, 428] on input "22:00" at bounding box center [784, 430] width 362 height 41
type input "22:20"
click at [743, 503] on button "Sim" at bounding box center [741, 503] width 74 height 36
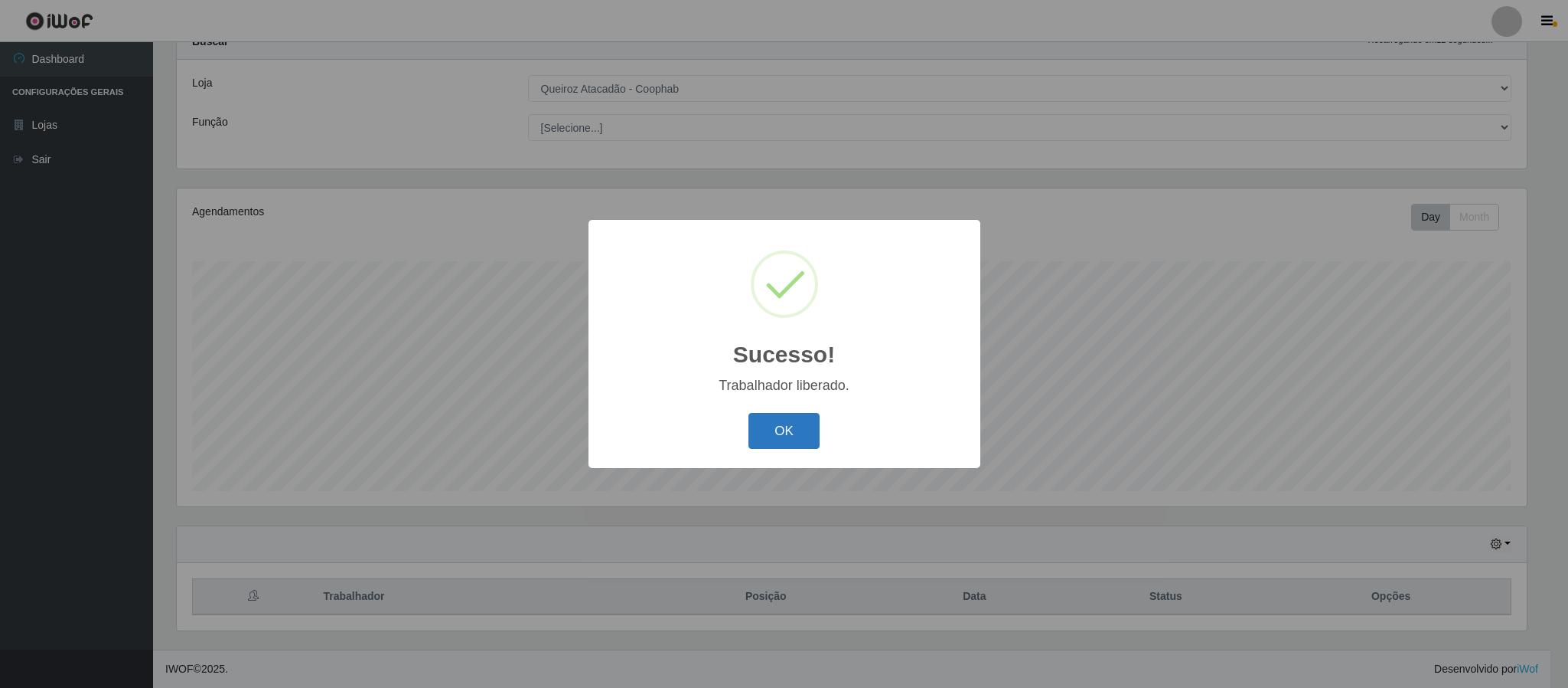
click at [784, 421] on button "OK" at bounding box center [784, 431] width 71 height 36
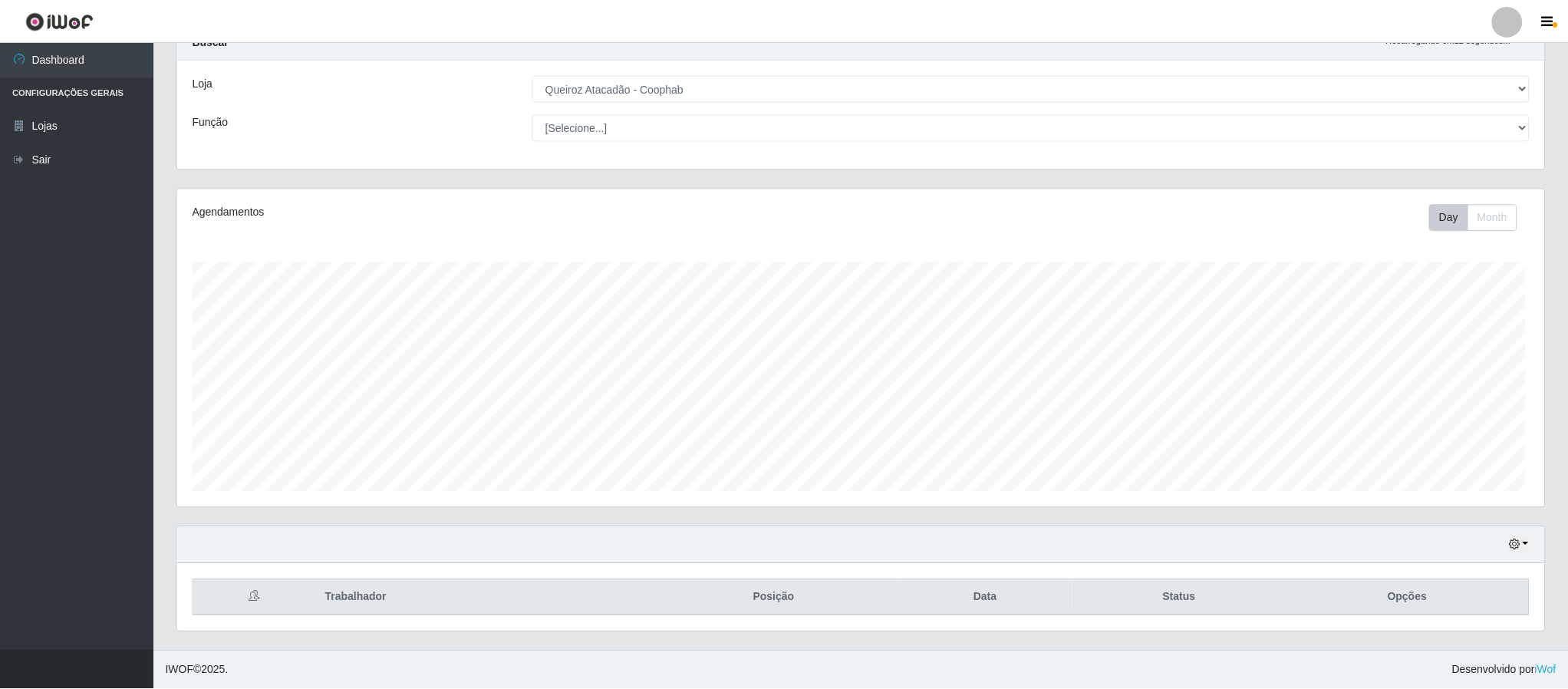
scroll to position [320, 1366]
click at [1497, 31] on div at bounding box center [1507, 21] width 31 height 31
click at [1466, 122] on button "Sair" at bounding box center [1477, 119] width 138 height 31
